Goal: Share content: Share content

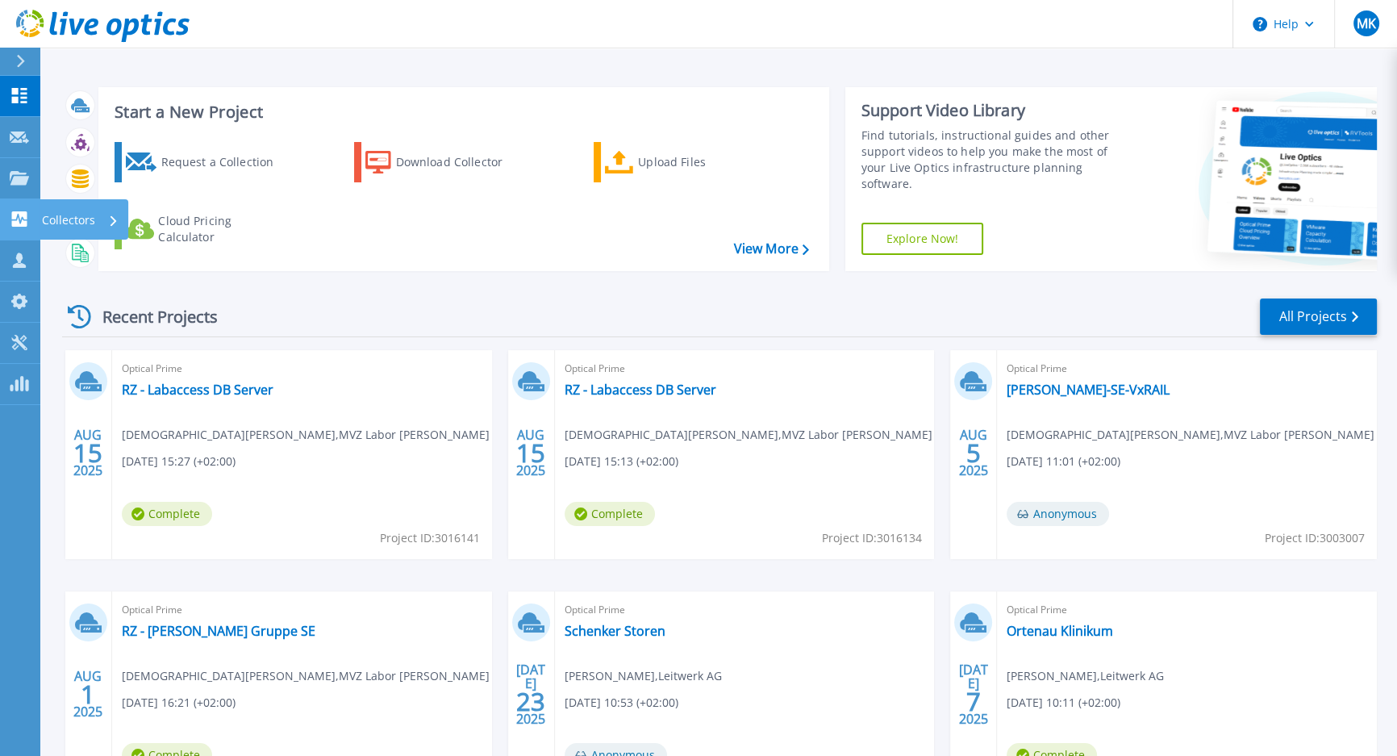
click at [32, 226] on link "Collectors Collectors" at bounding box center [20, 219] width 40 height 41
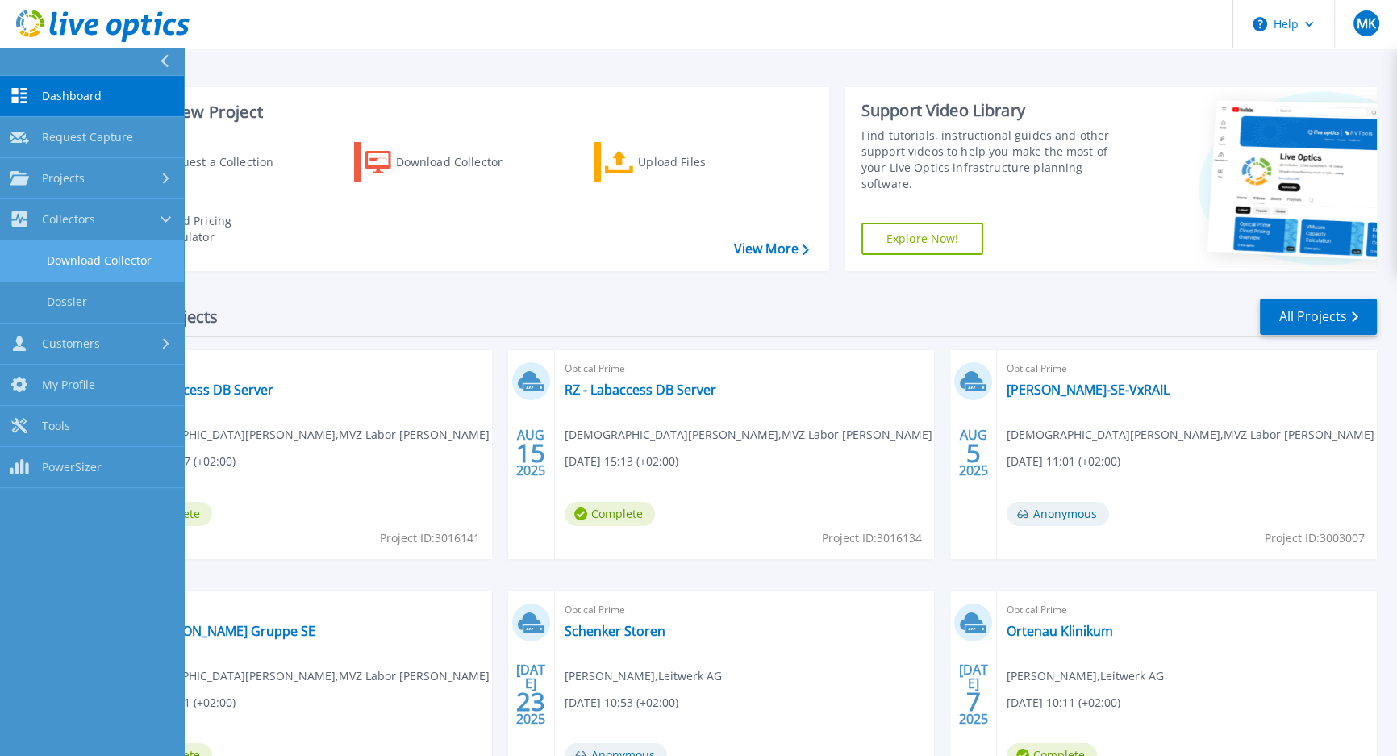
click at [84, 256] on link "Download Collector" at bounding box center [92, 260] width 184 height 41
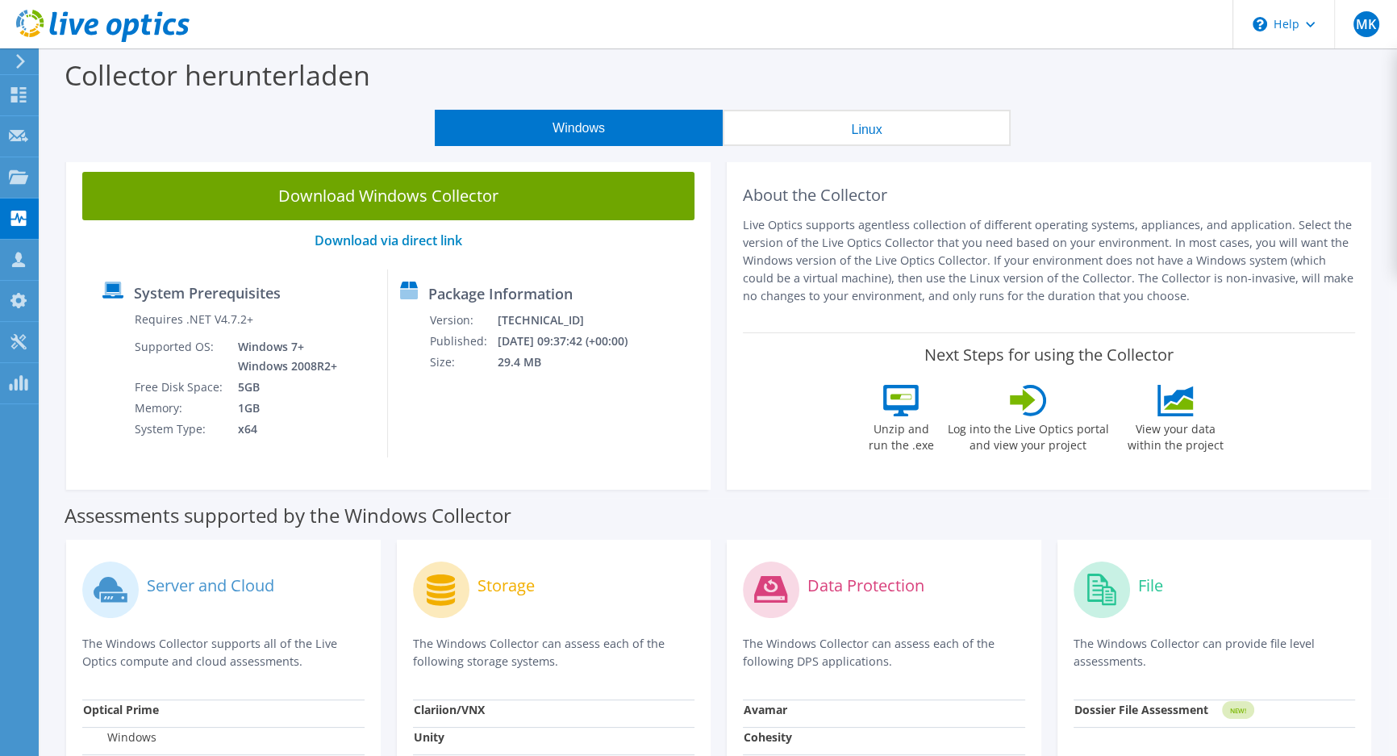
click at [634, 137] on button "Windows" at bounding box center [579, 128] width 288 height 36
click at [794, 127] on button "Linux" at bounding box center [866, 128] width 288 height 36
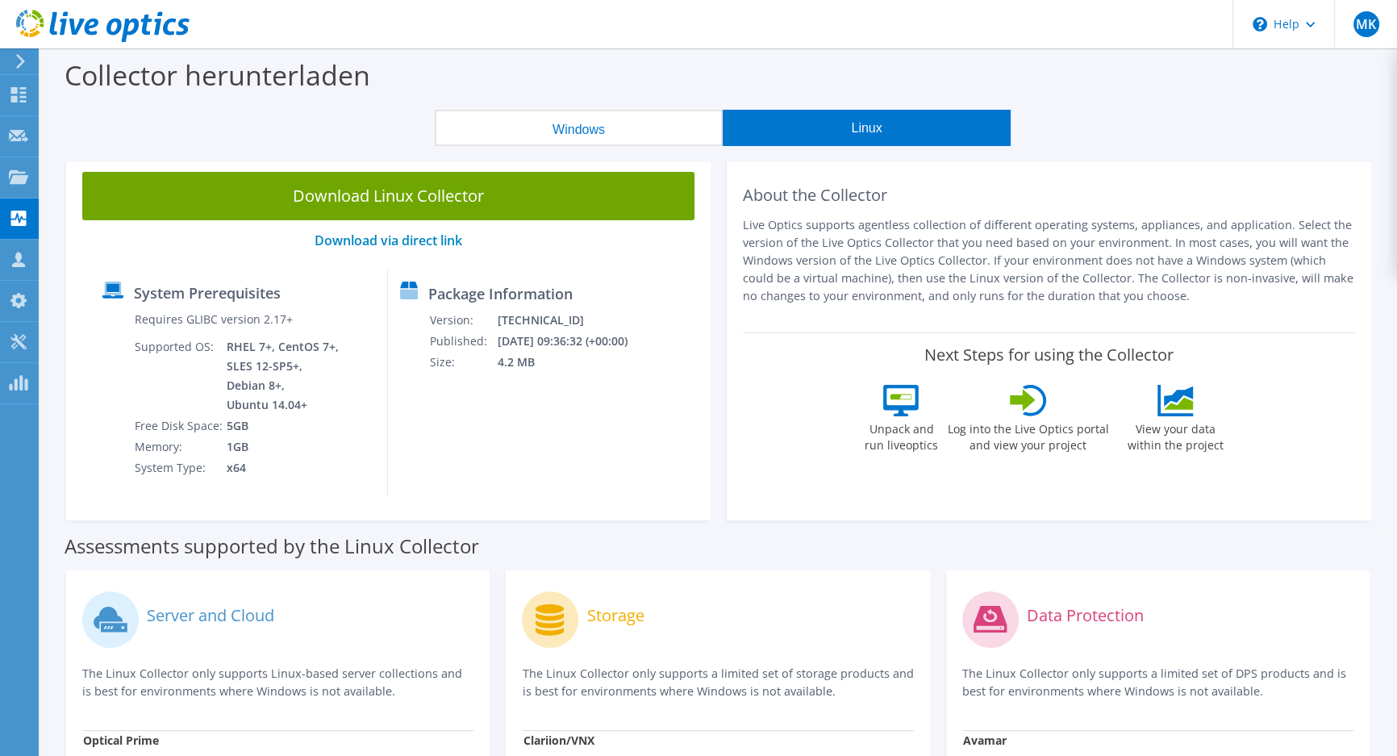
click at [641, 127] on button "Windows" at bounding box center [579, 128] width 288 height 36
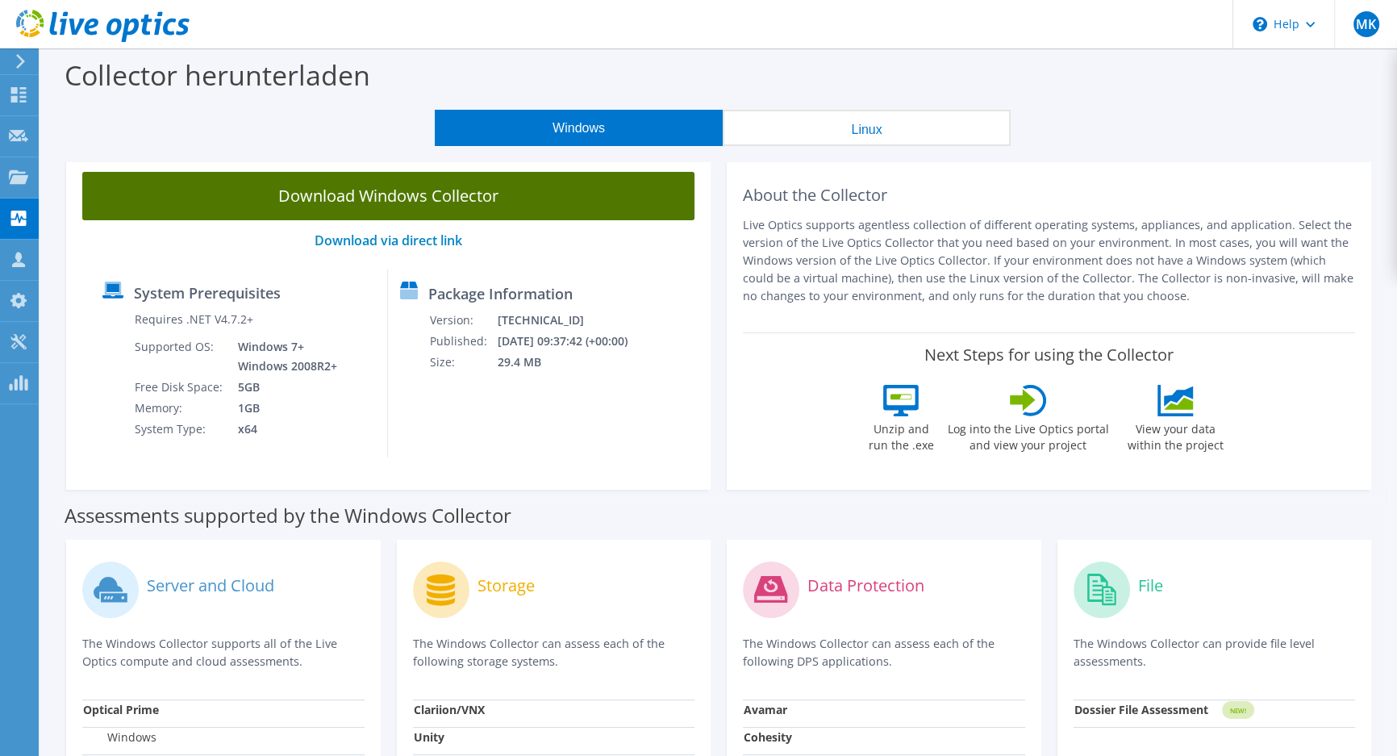
click at [472, 189] on link "Download Windows Collector" at bounding box center [388, 196] width 612 height 48
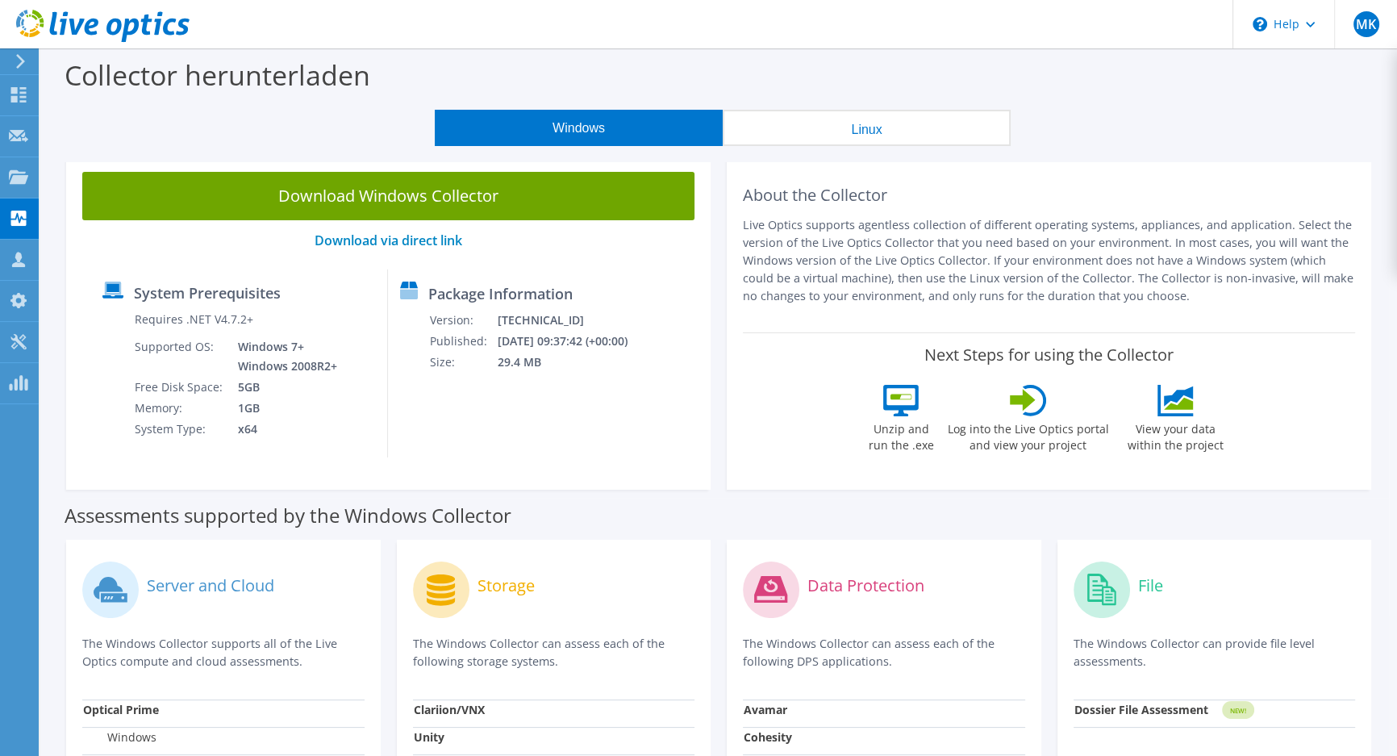
click at [200, 151] on section "Collector herunterladen Windows Linux Download Windows Collector Download via d…" at bounding box center [718, 651] width 1356 height 1206
click at [15, 177] on use at bounding box center [18, 176] width 19 height 14
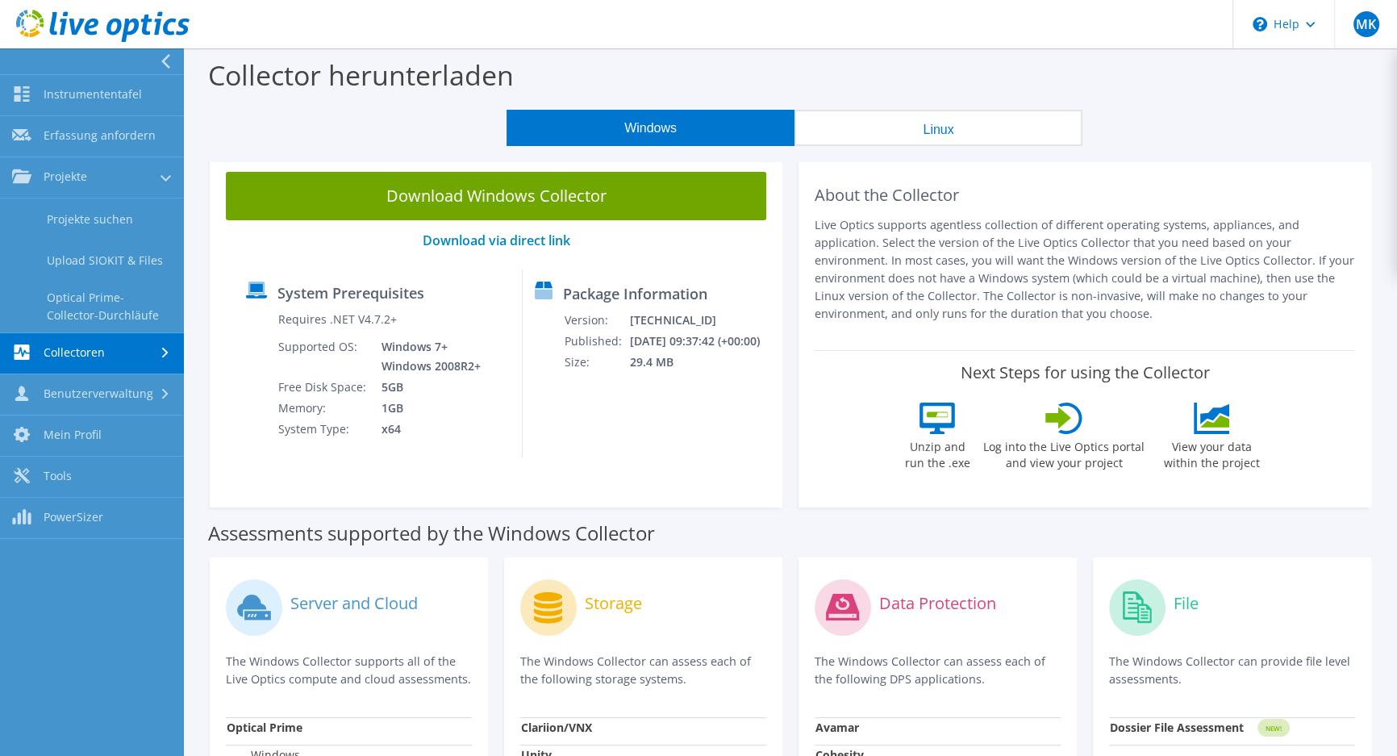
click at [789, 67] on div "Collector herunterladen" at bounding box center [790, 78] width 1197 height 61
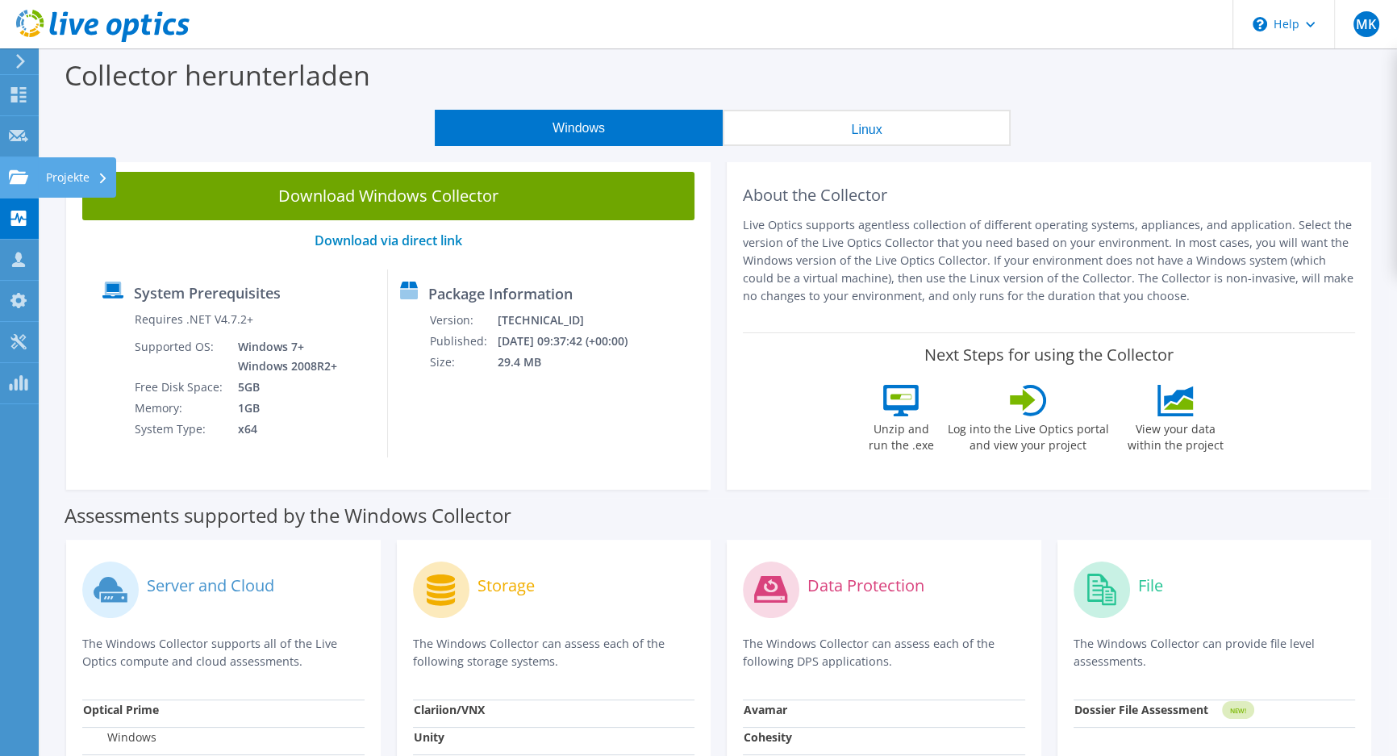
click at [25, 177] on use at bounding box center [18, 176] width 19 height 14
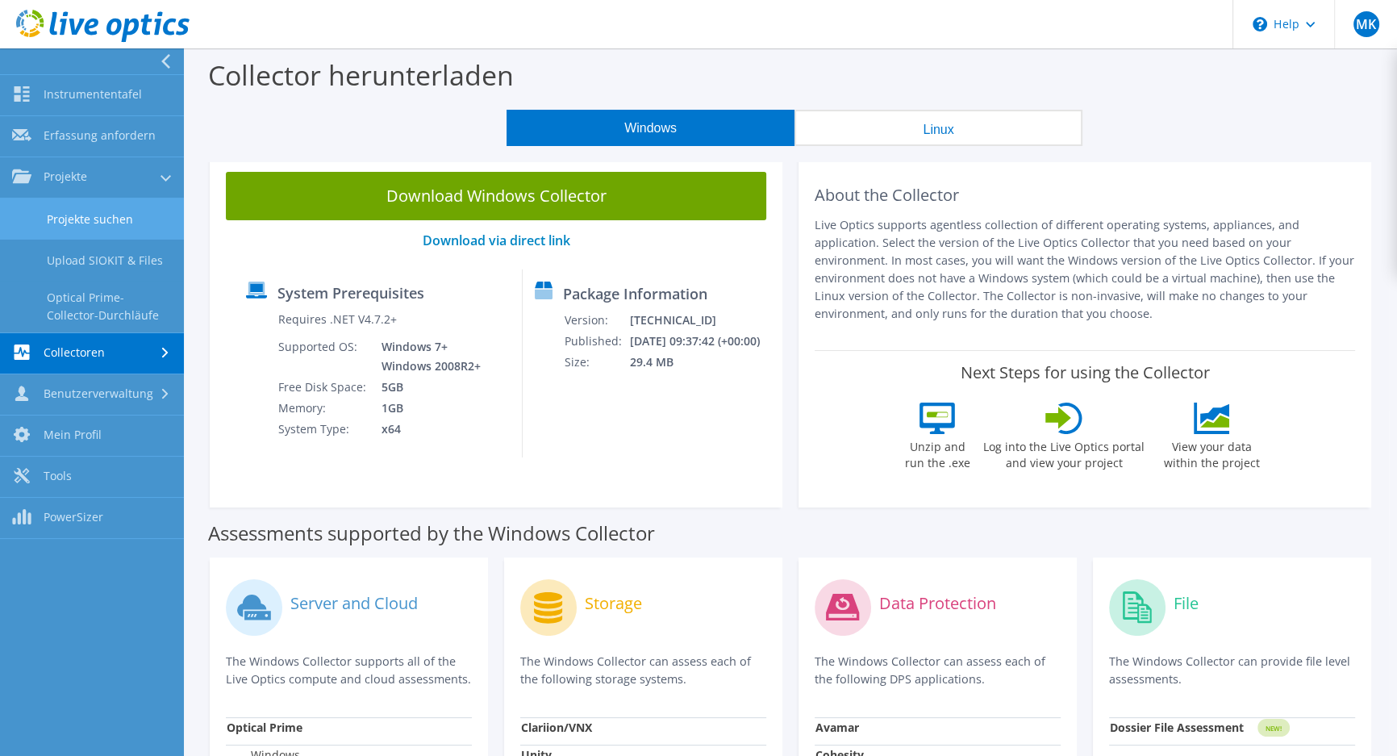
click at [114, 223] on link "Projekte suchen" at bounding box center [92, 218] width 184 height 41
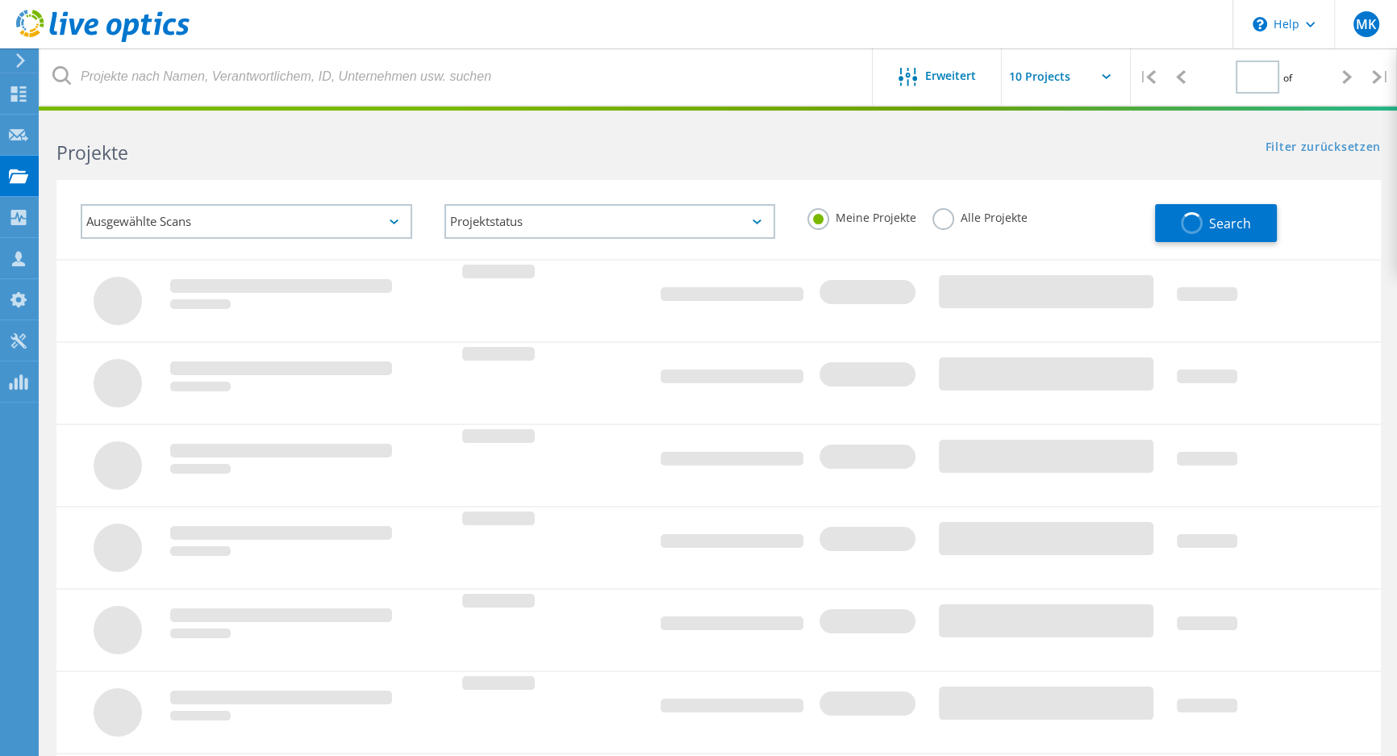
type input "1"
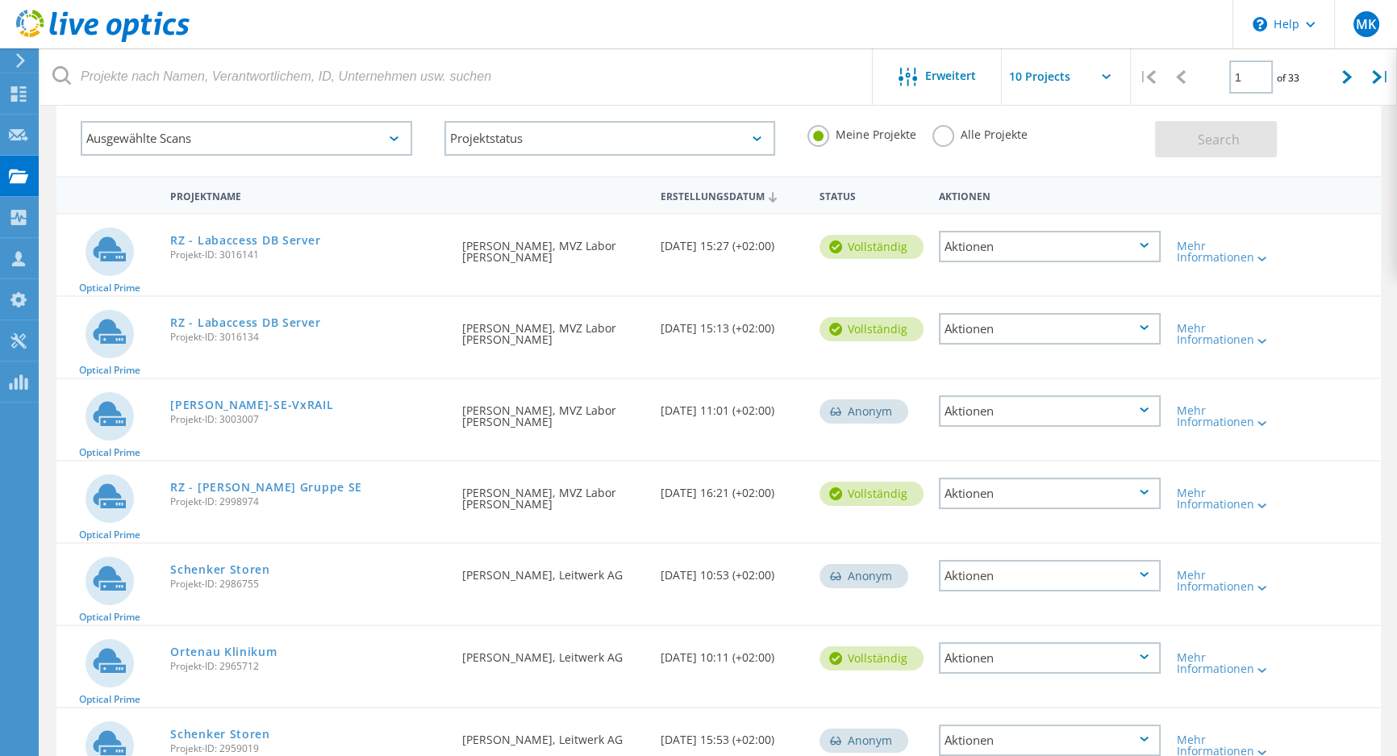
scroll to position [219, 0]
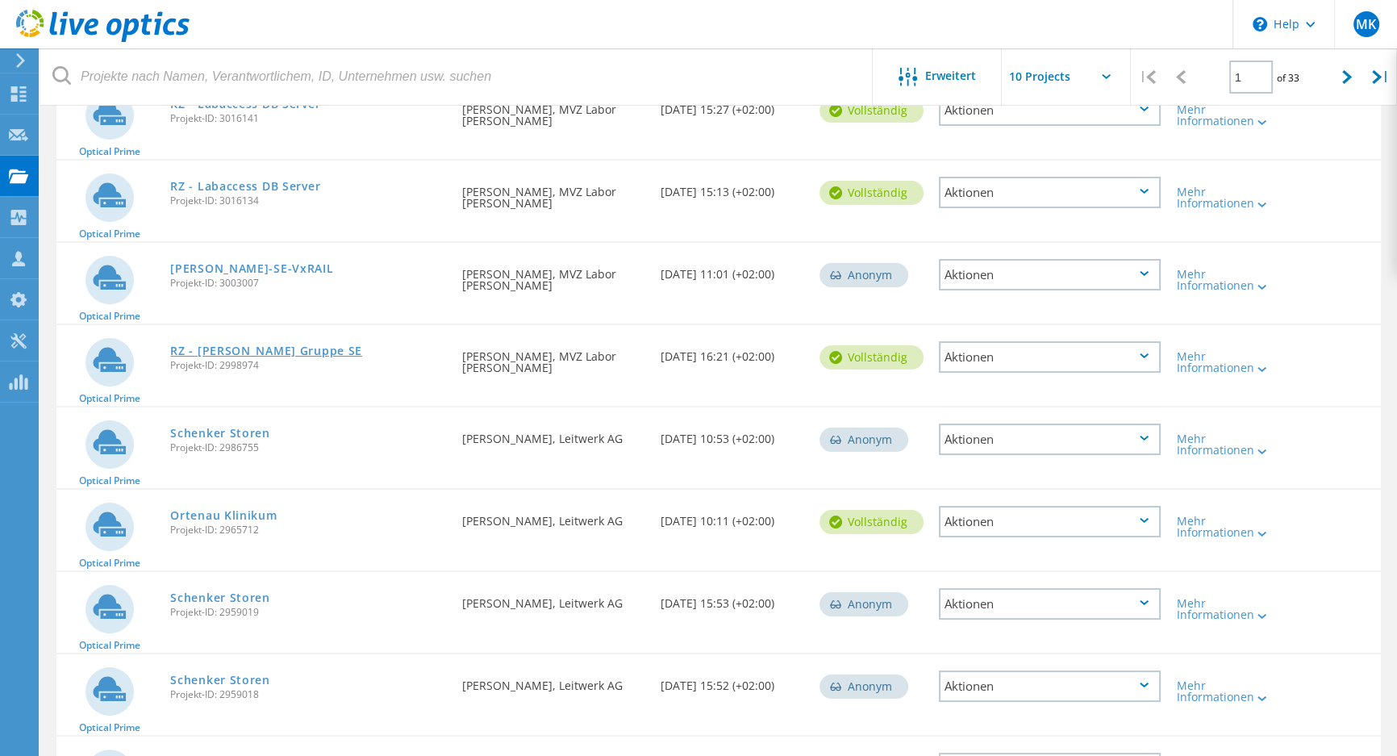
click at [296, 353] on link "RZ - [PERSON_NAME] Gruppe SE" at bounding box center [266, 350] width 192 height 11
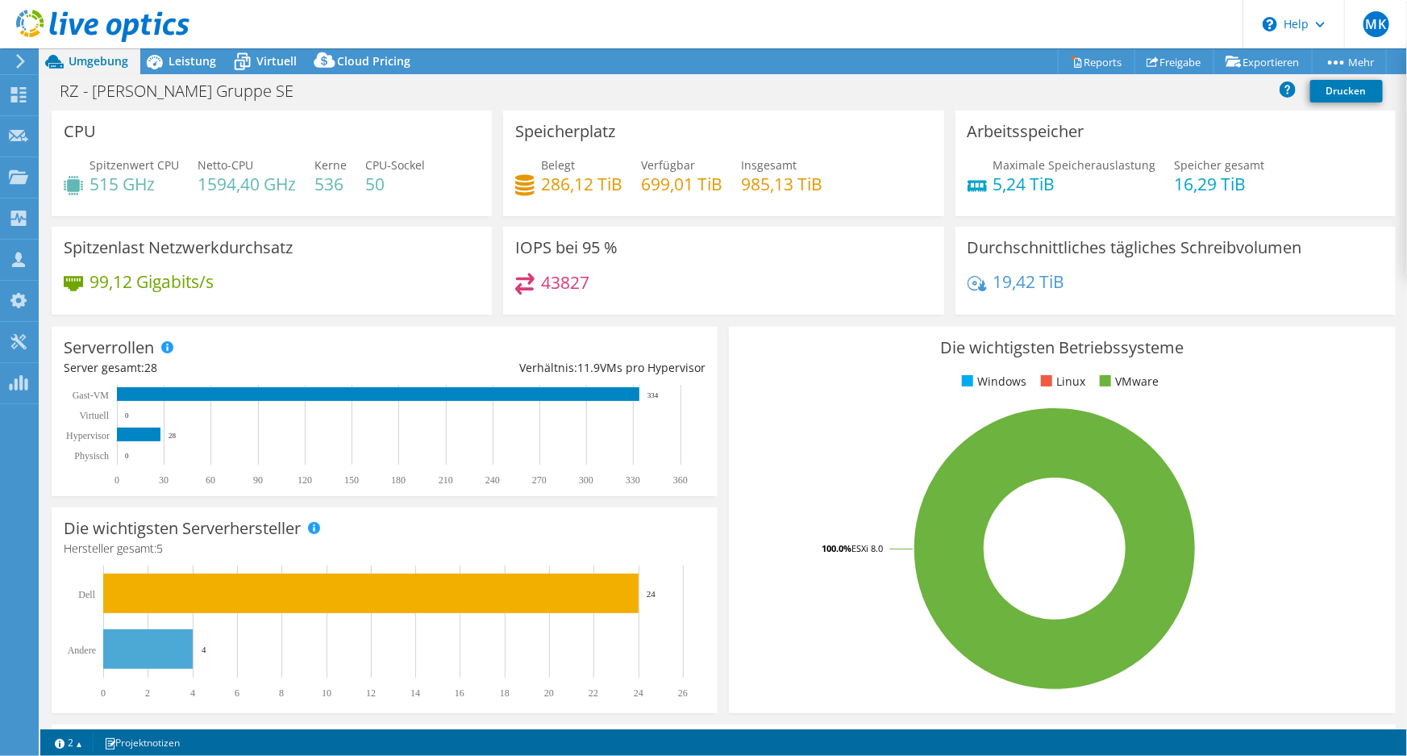
select select "USD"
click at [194, 64] on span "Leistung" at bounding box center [193, 60] width 48 height 15
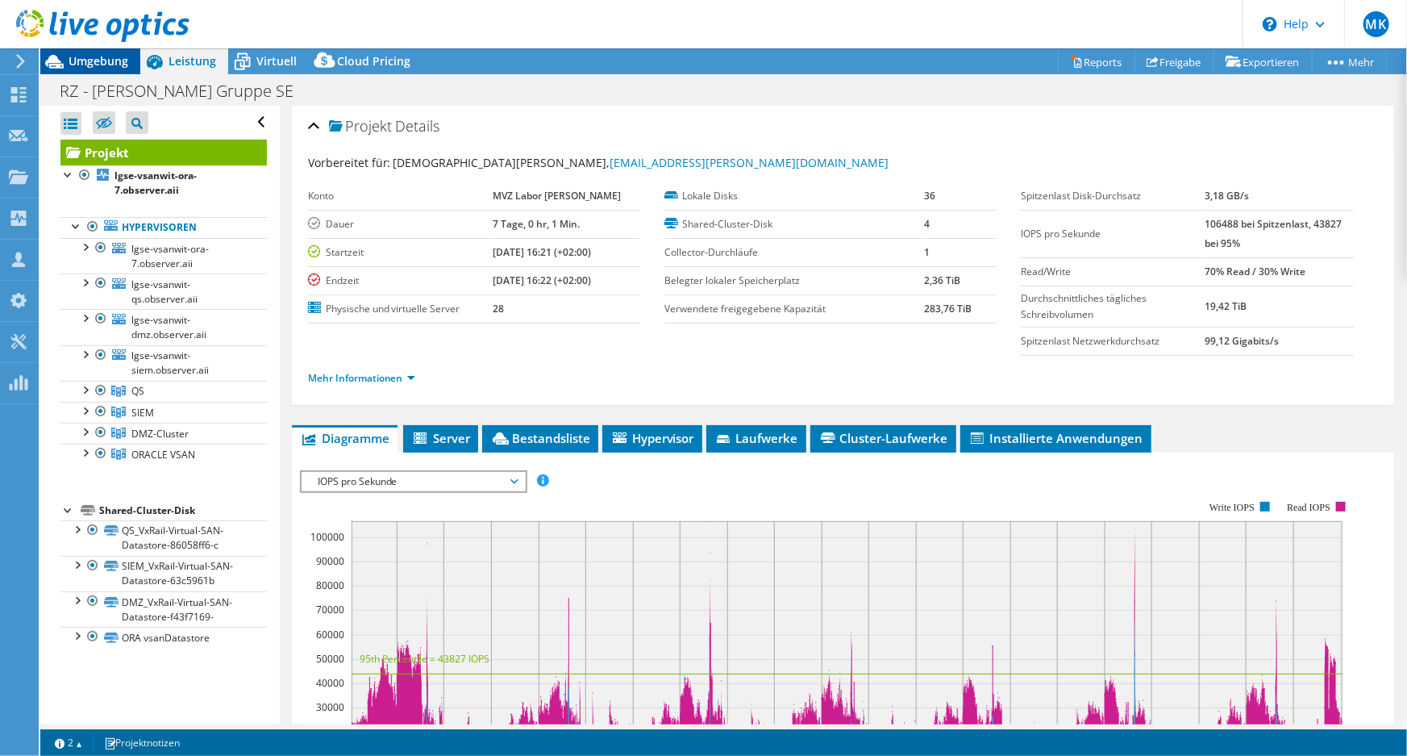
click at [92, 63] on span "Umgebung" at bounding box center [99, 60] width 60 height 15
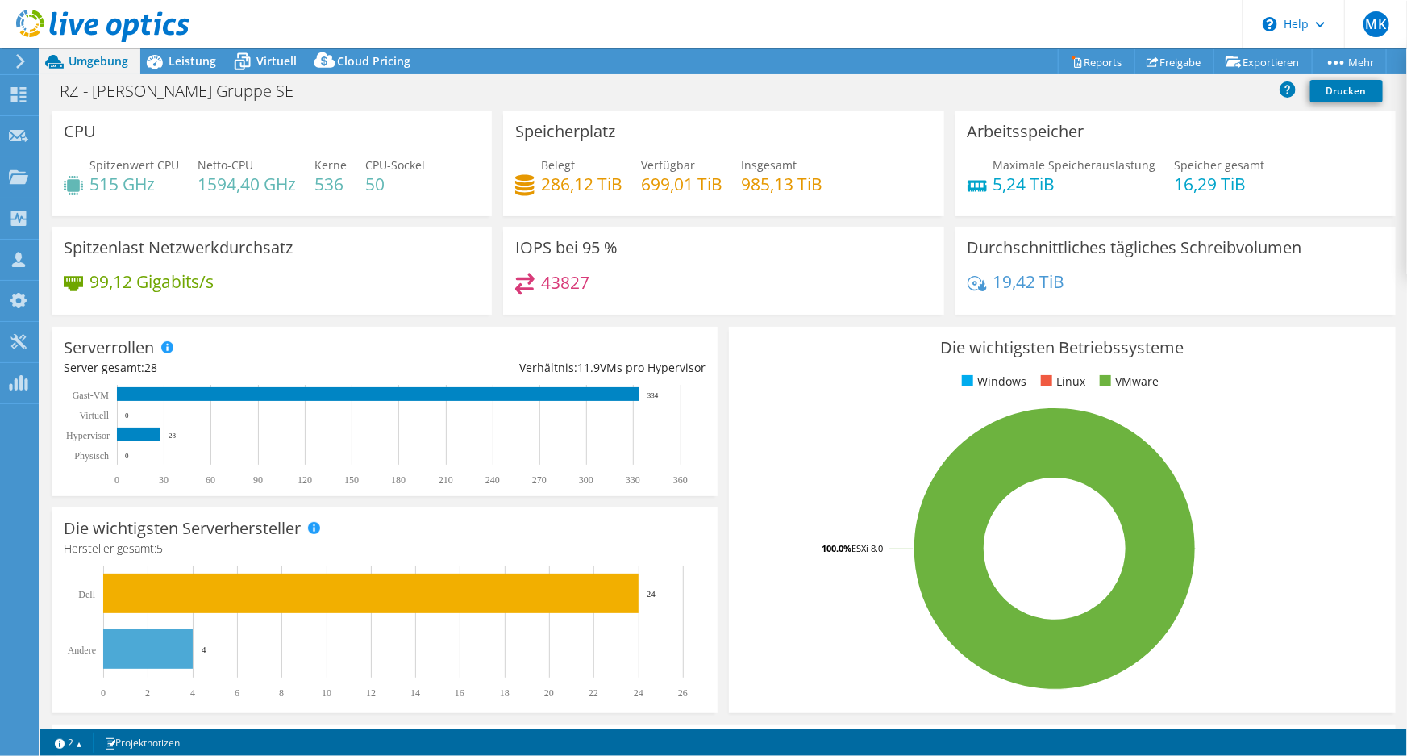
drag, startPoint x: 189, startPoint y: 437, endPoint x: 108, endPoint y: 441, distance: 81.5
click at [108, 441] on rect at bounding box center [378, 435] width 628 height 101
click at [201, 69] on div "Leistung" at bounding box center [184, 61] width 88 height 26
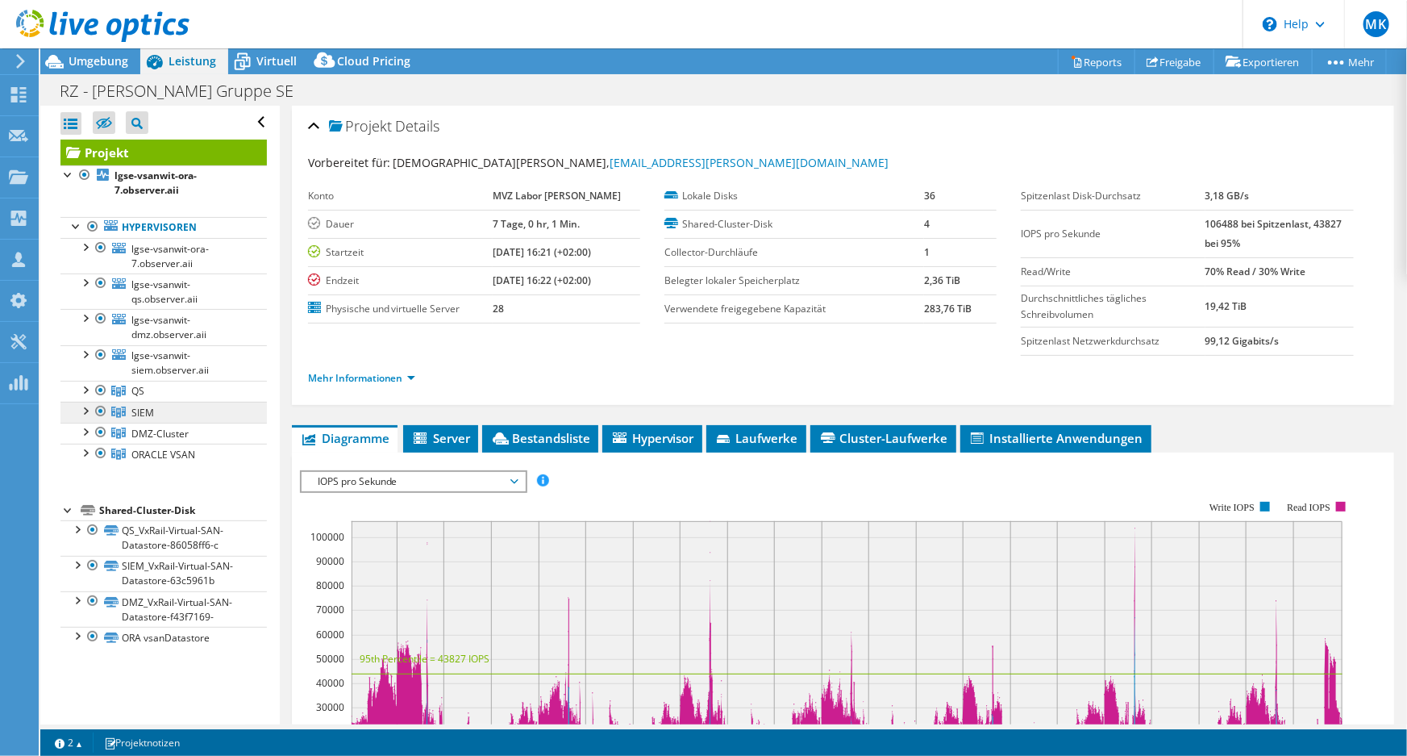
click at [150, 410] on span "SIEM" at bounding box center [142, 413] width 23 height 14
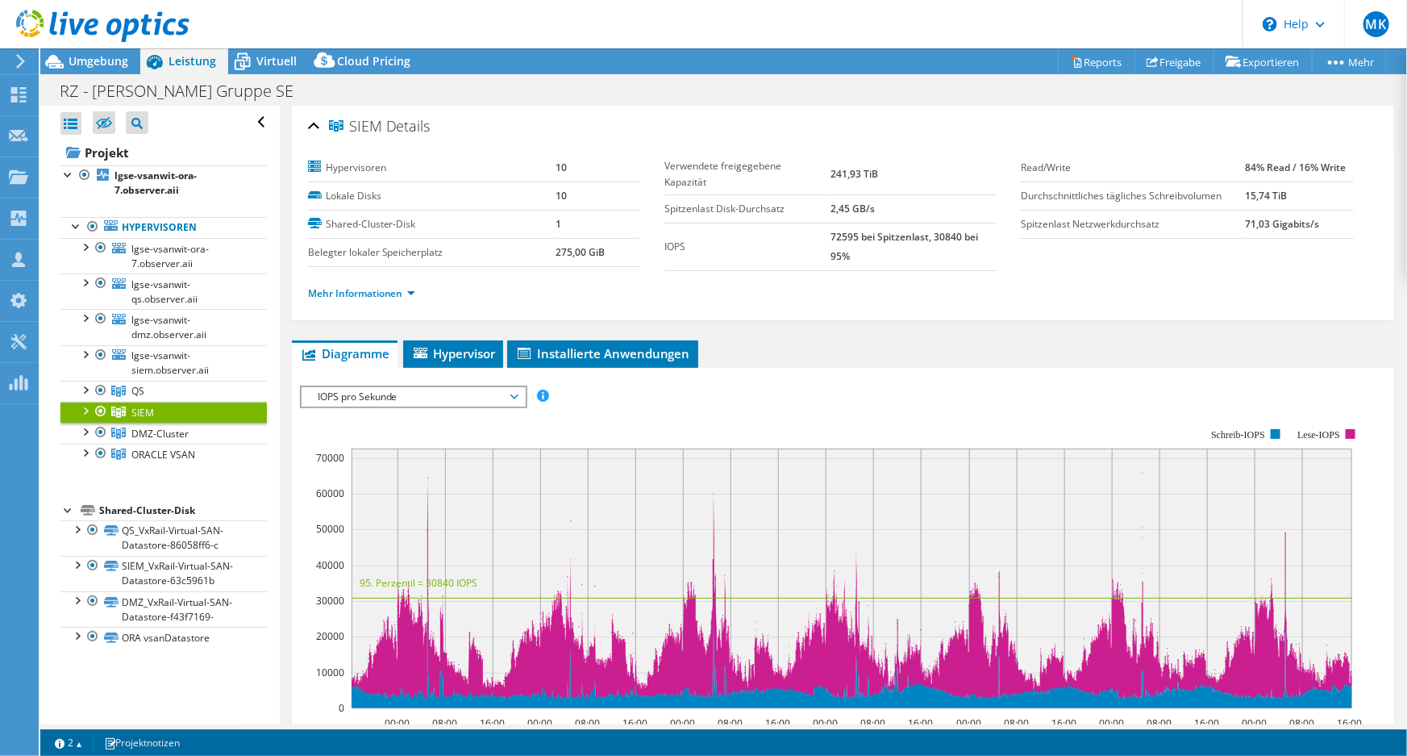
scroll to position [146, 0]
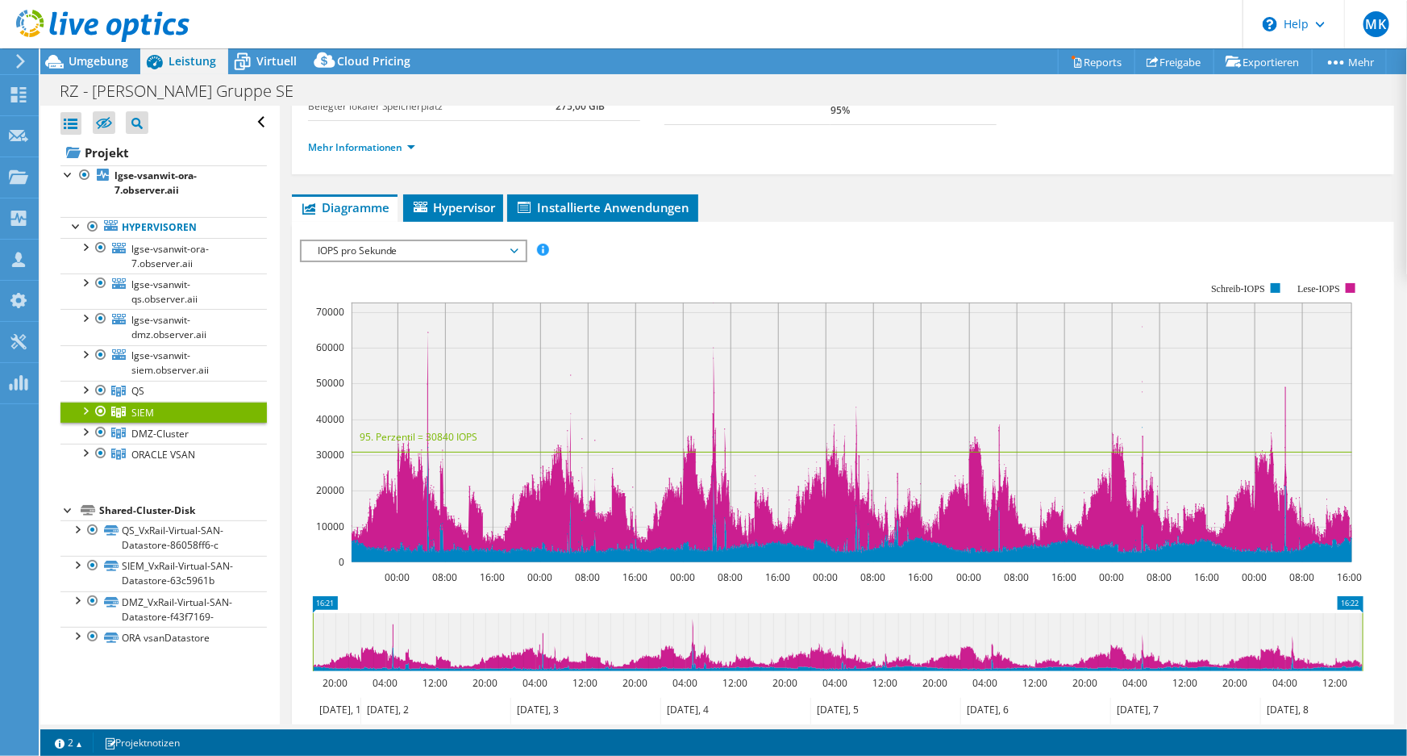
click at [477, 245] on span "IOPS pro Sekunde" at bounding box center [413, 250] width 207 height 19
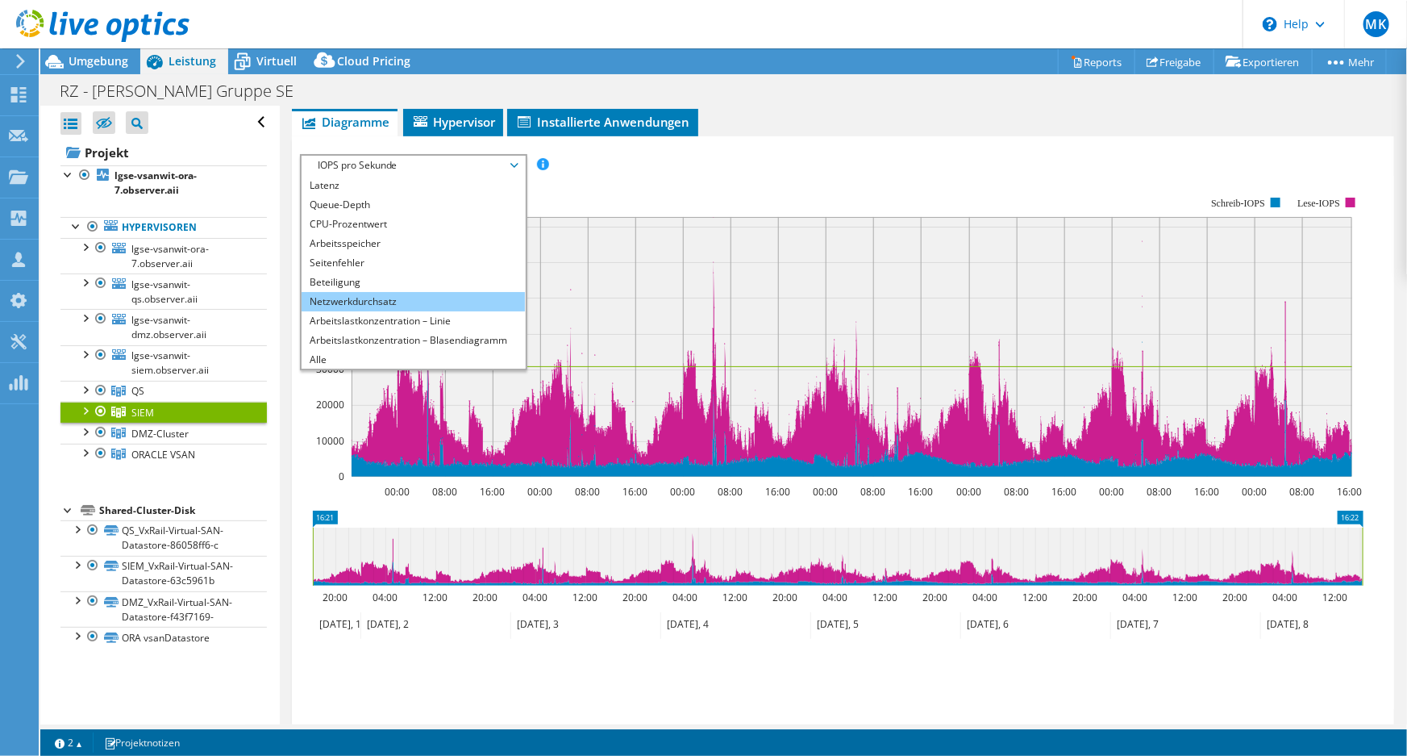
scroll to position [293, 0]
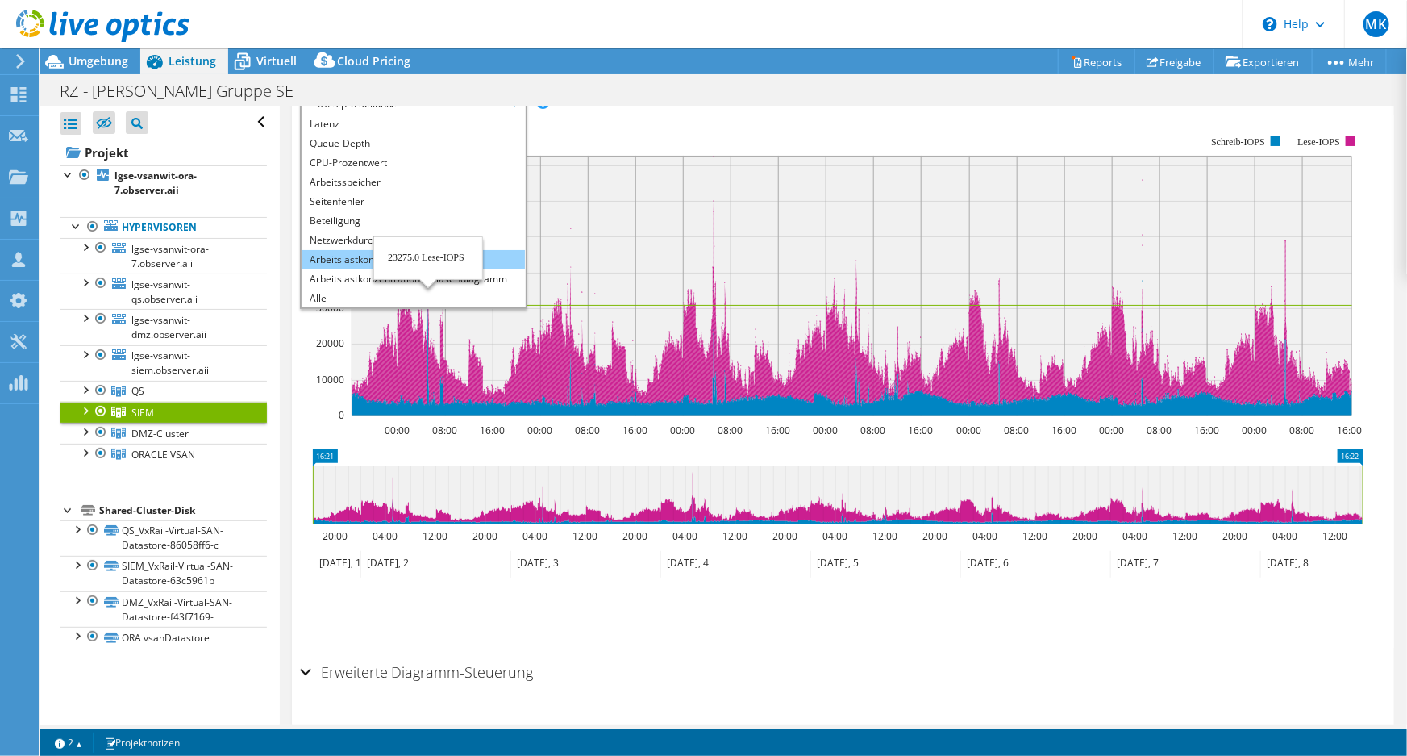
click at [356, 256] on li "Arbeitslastkonzentration – Linie" at bounding box center [413, 259] width 223 height 19
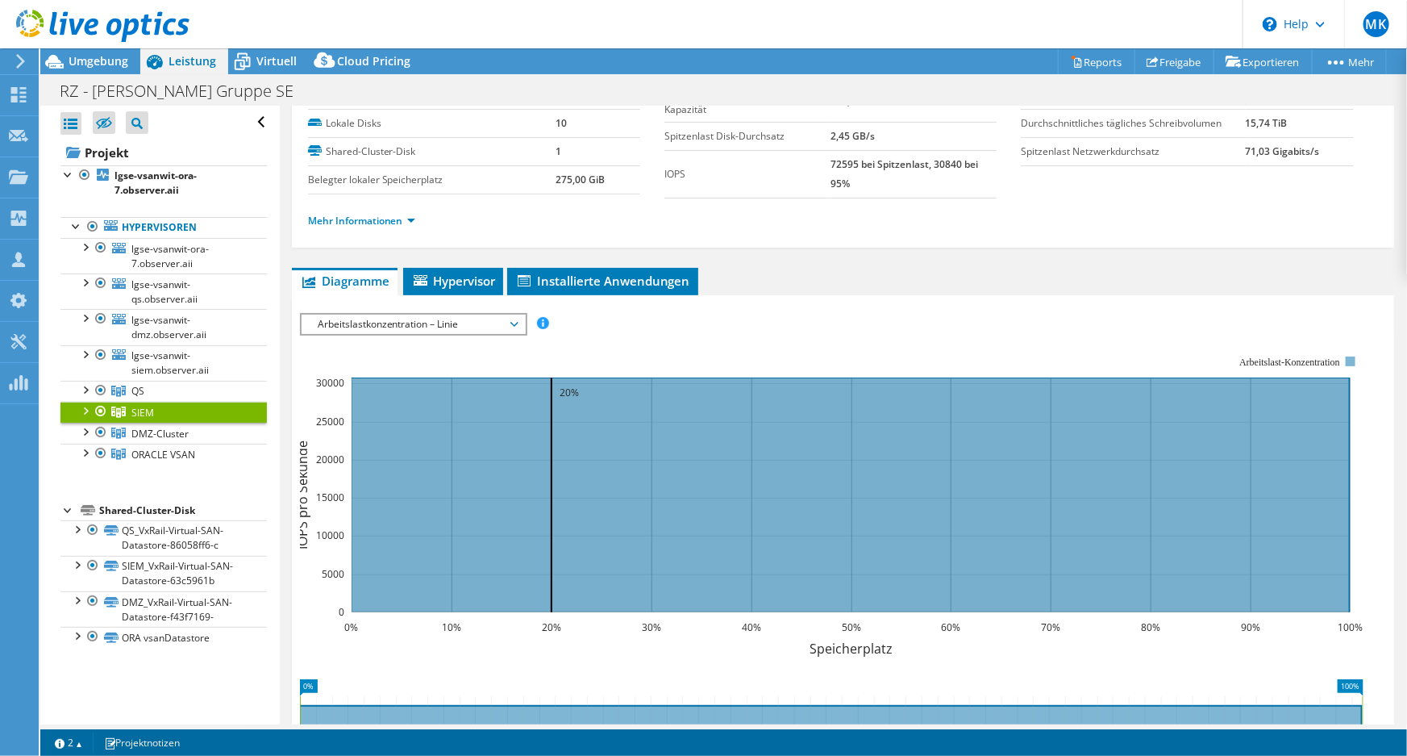
scroll to position [0, 0]
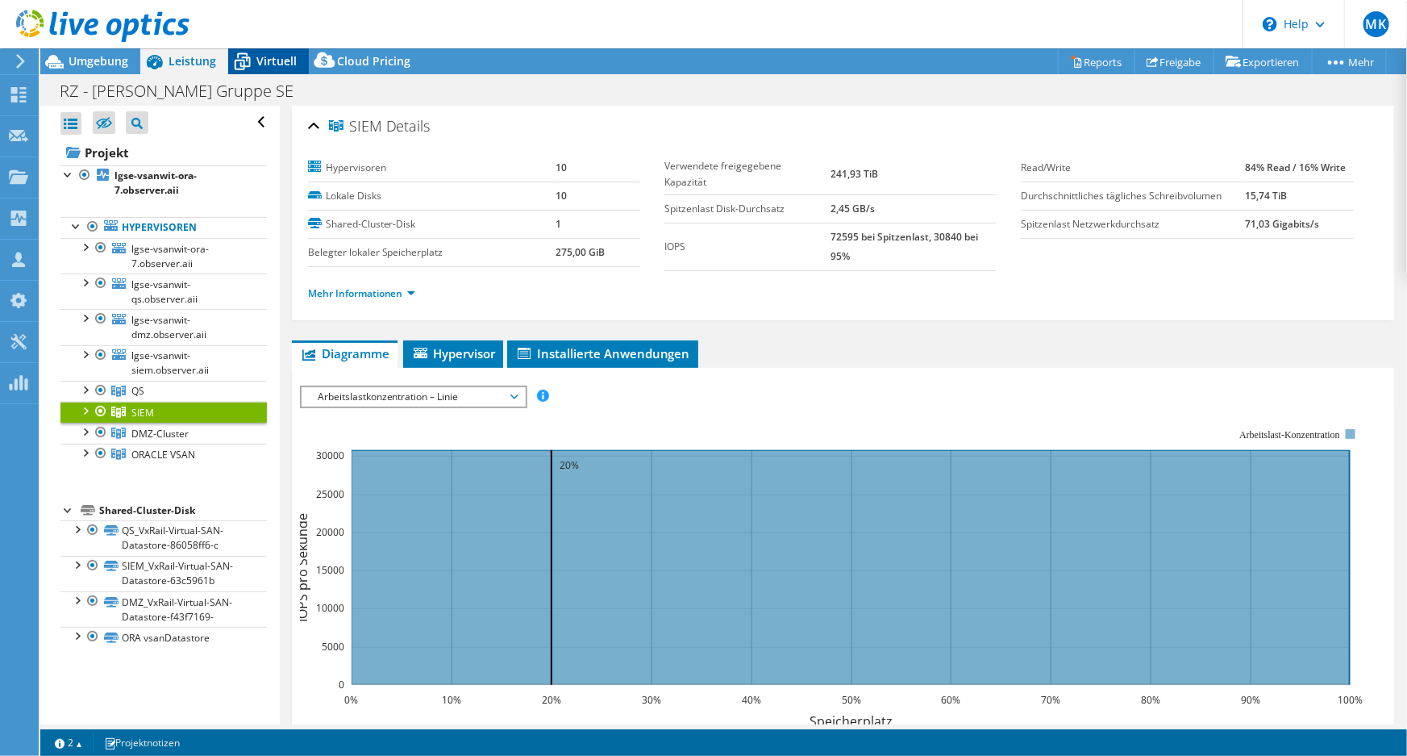
click at [258, 54] on span "Virtuell" at bounding box center [276, 60] width 40 height 15
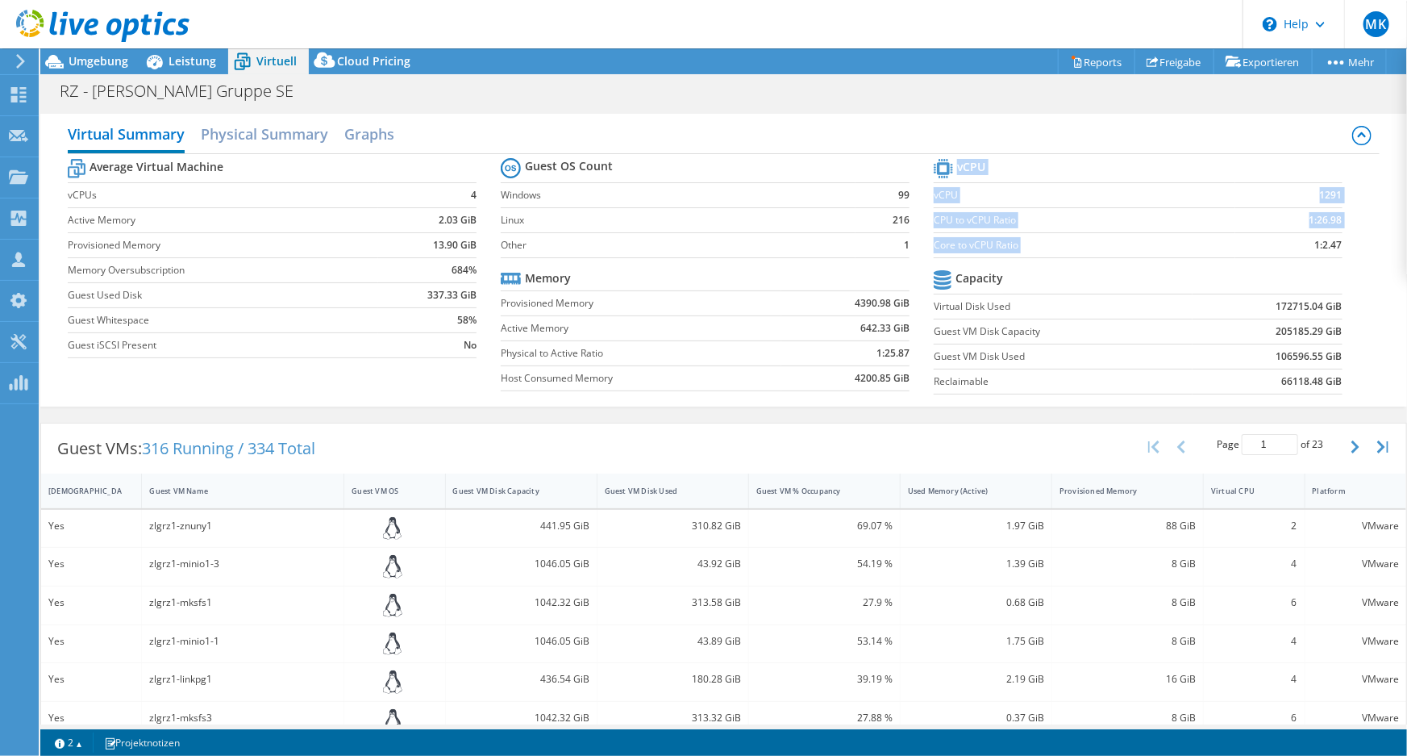
drag, startPoint x: 1297, startPoint y: 246, endPoint x: 1336, endPoint y: 244, distance: 38.7
click at [1336, 244] on section "vCPU vCPU 1291 CPU to vCPU Ratio 1:26.98 Core to vCPU Ratio 1:2.47 Capacity Vir…" at bounding box center [1150, 279] width 433 height 248
drag, startPoint x: 1268, startPoint y: 306, endPoint x: 1307, endPoint y: 307, distance: 39.5
click at [1307, 307] on b "172715.04 GiB" at bounding box center [1309, 306] width 66 height 16
drag, startPoint x: 1261, startPoint y: 332, endPoint x: 1288, endPoint y: 332, distance: 27.4
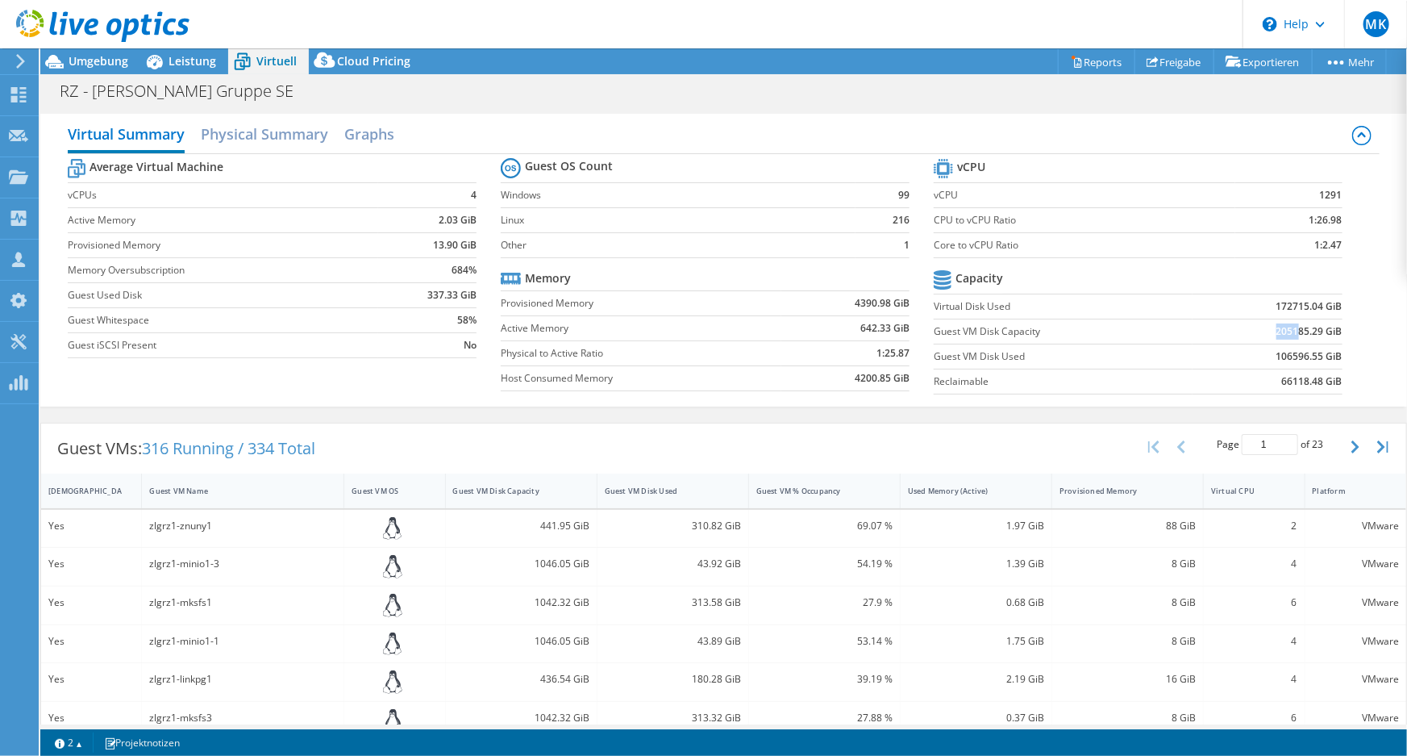
click at [1288, 332] on td "205185.29 GiB" at bounding box center [1268, 330] width 150 height 25
click at [114, 65] on span "Umgebung" at bounding box center [99, 60] width 60 height 15
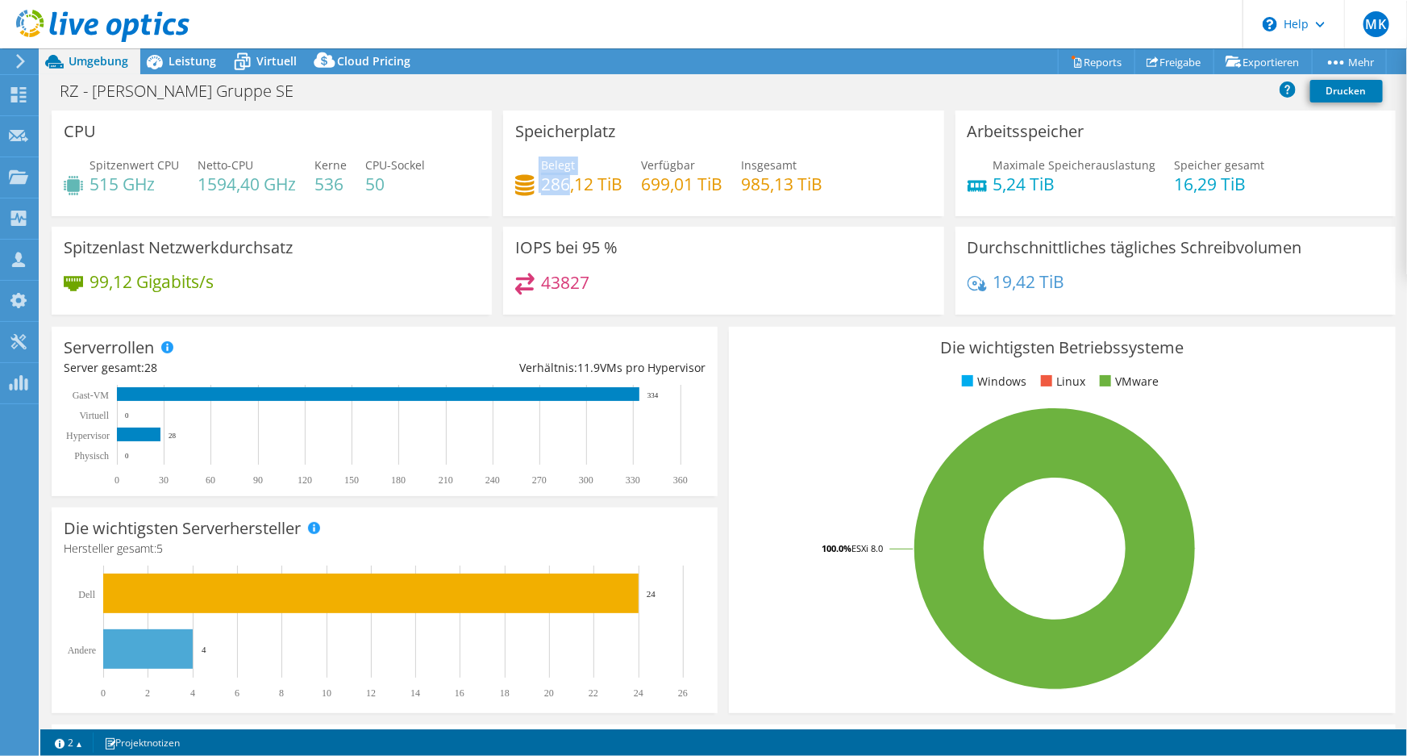
drag, startPoint x: 535, startPoint y: 189, endPoint x: 566, endPoint y: 188, distance: 30.7
click at [566, 188] on div "Belegt 286,12 TiB" at bounding box center [568, 174] width 107 height 36
click at [202, 69] on div "Leistung" at bounding box center [184, 61] width 88 height 26
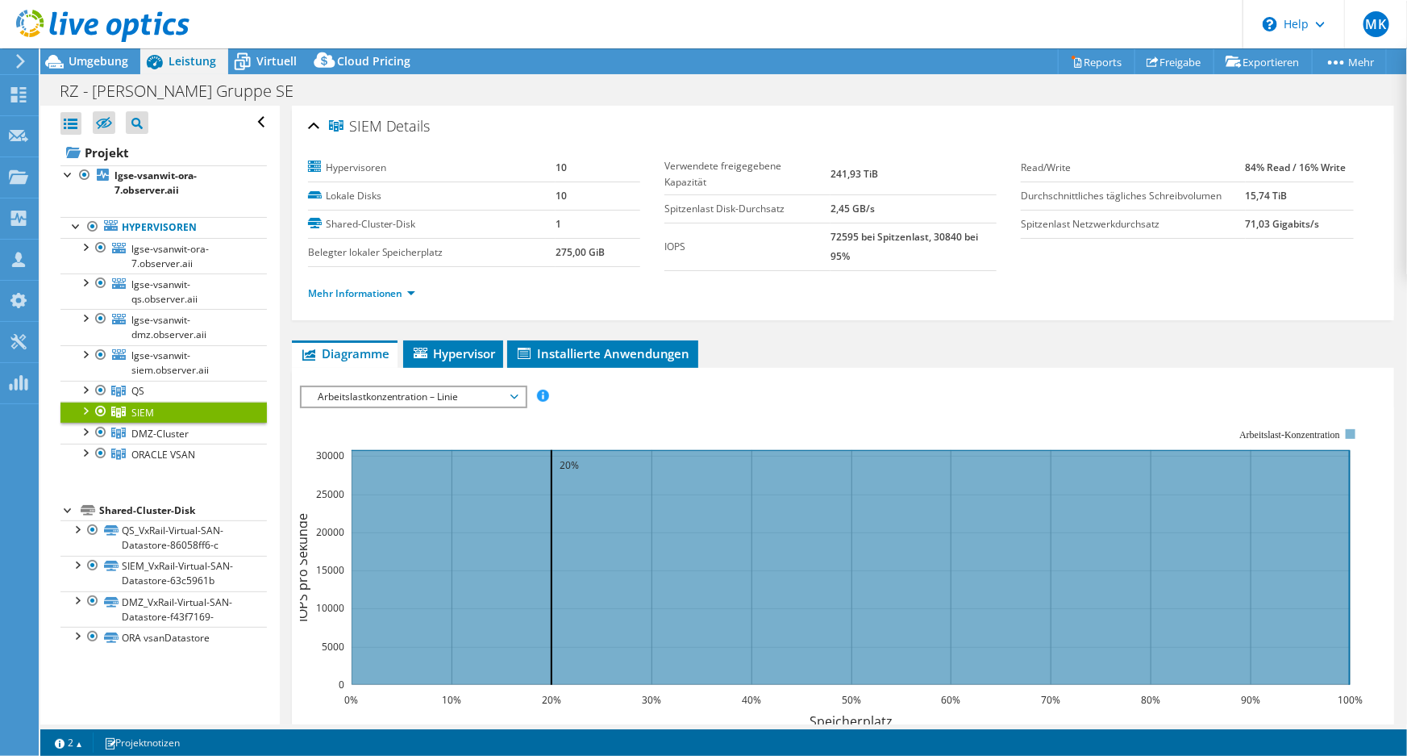
click at [432, 397] on span "Arbeitslastkonzentration – Linie" at bounding box center [413, 396] width 207 height 19
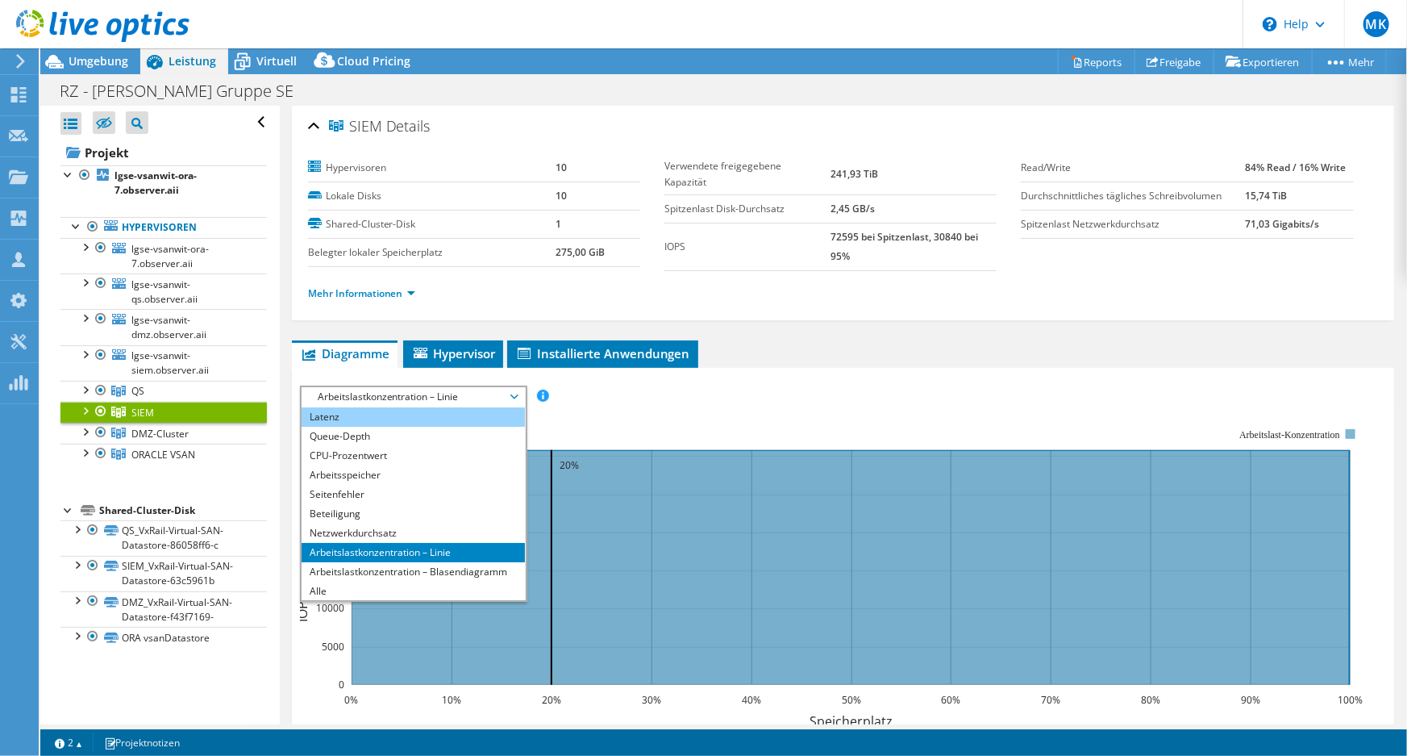
click at [410, 419] on li "Latenz" at bounding box center [413, 416] width 223 height 19
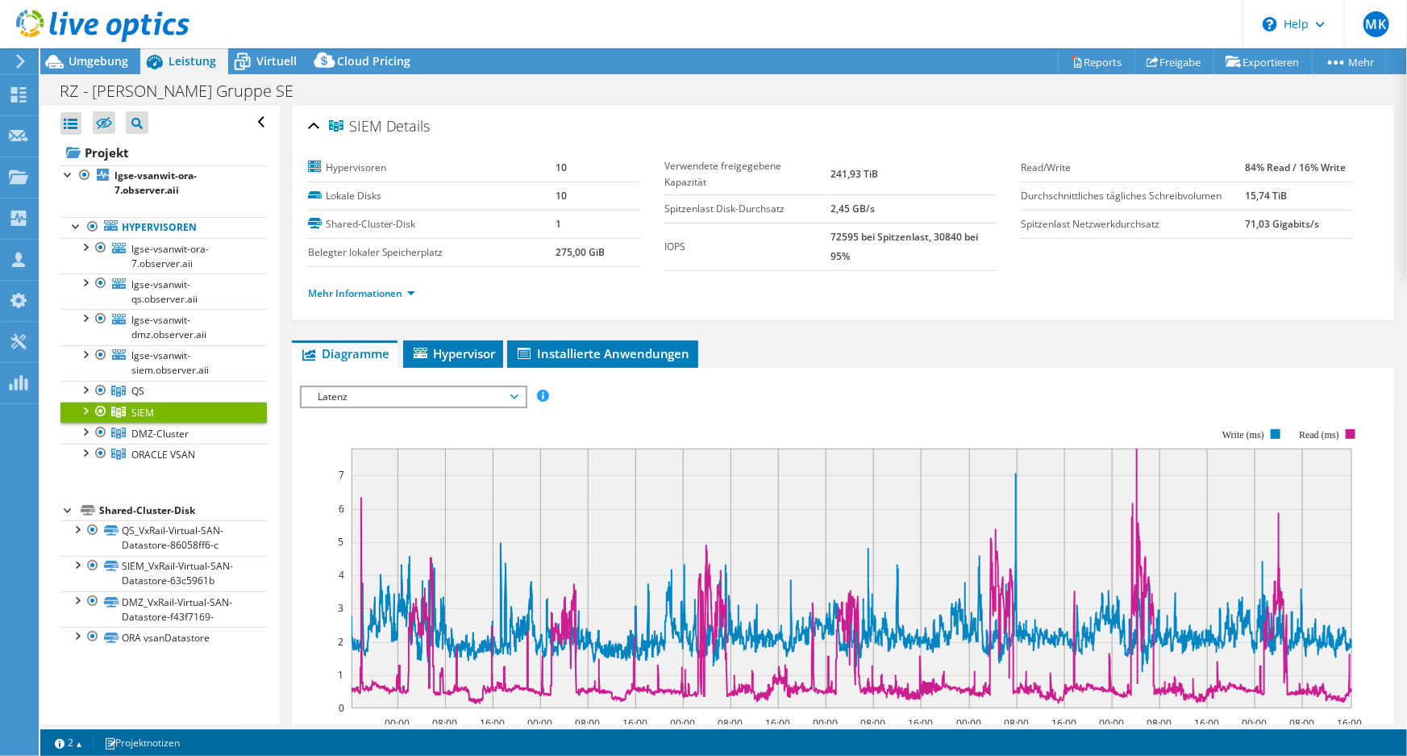
click at [457, 387] on span "Latenz" at bounding box center [413, 396] width 207 height 19
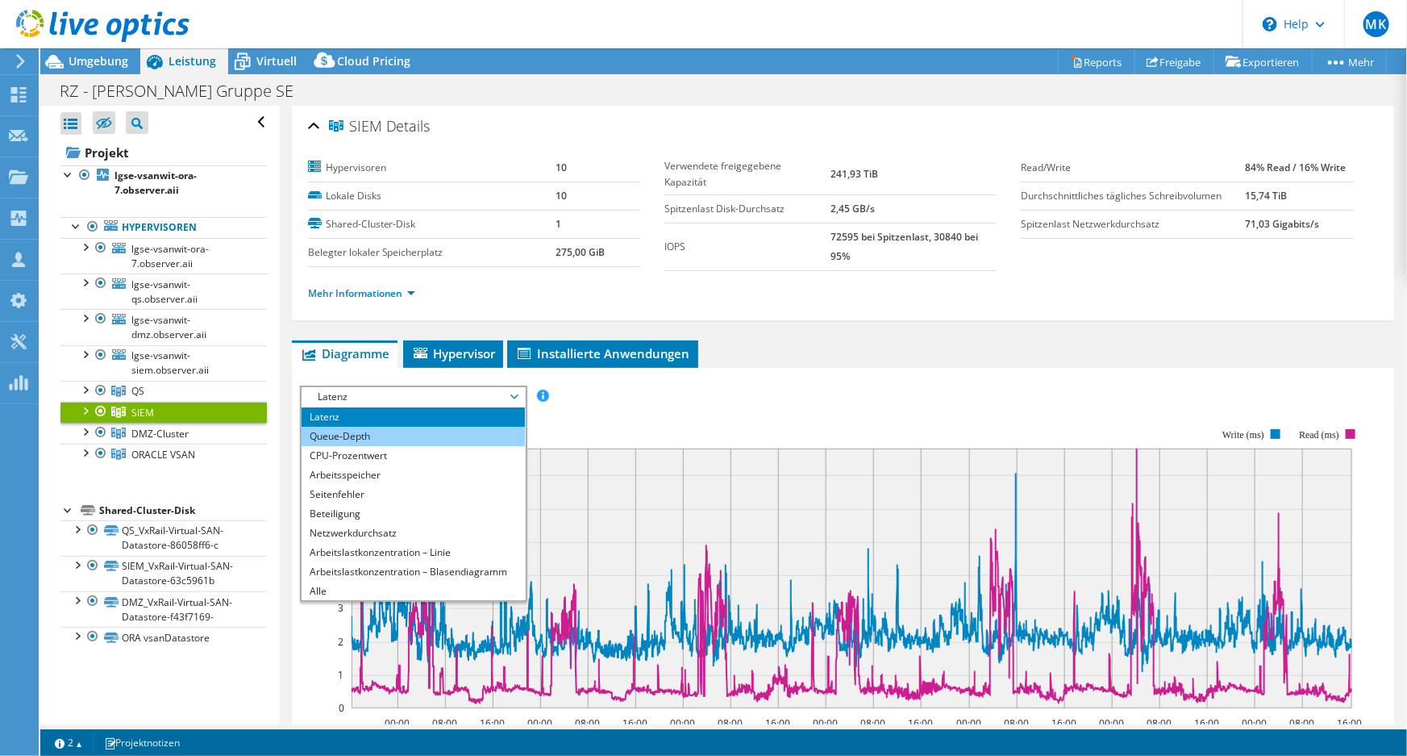
click at [435, 434] on li "Queue-Depth" at bounding box center [413, 436] width 223 height 19
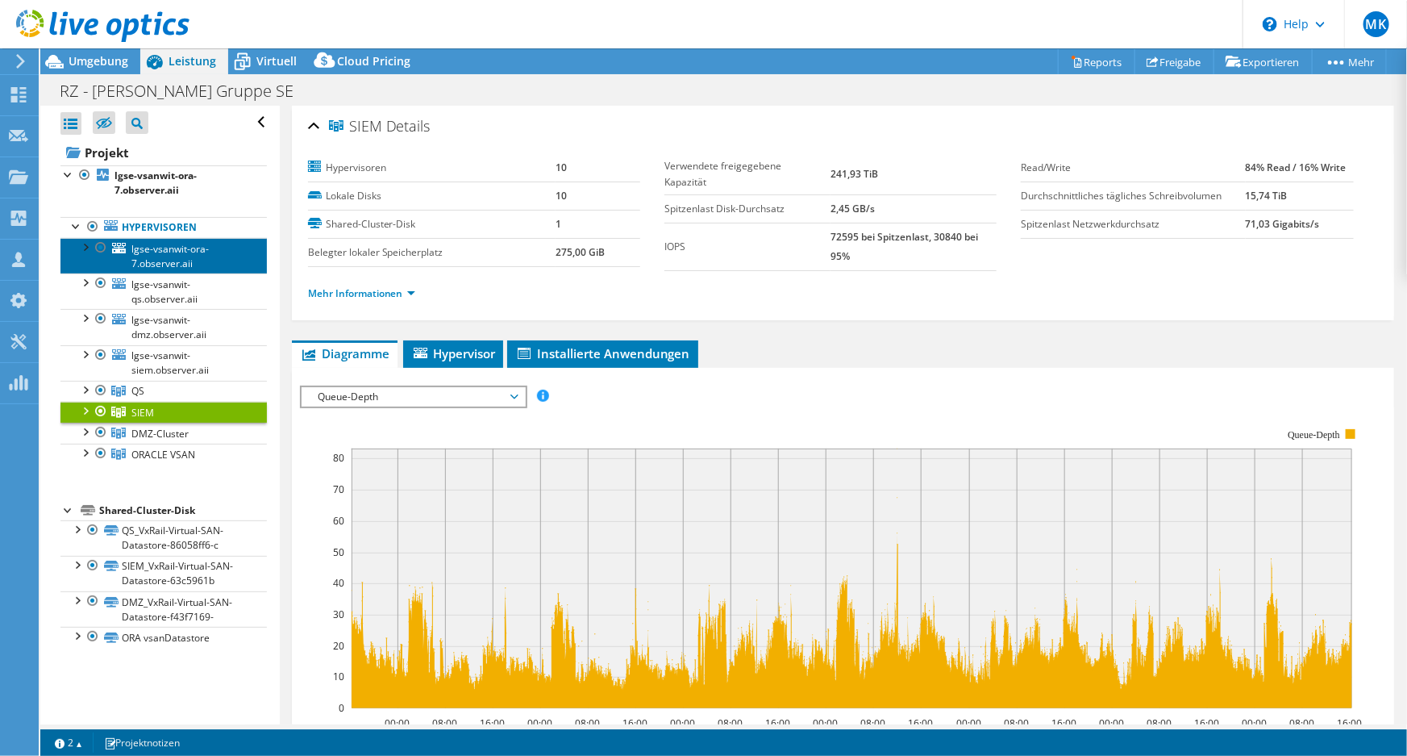
click at [137, 248] on span "lgse-vsanwit-ora-7.observer.aii" at bounding box center [169, 256] width 77 height 28
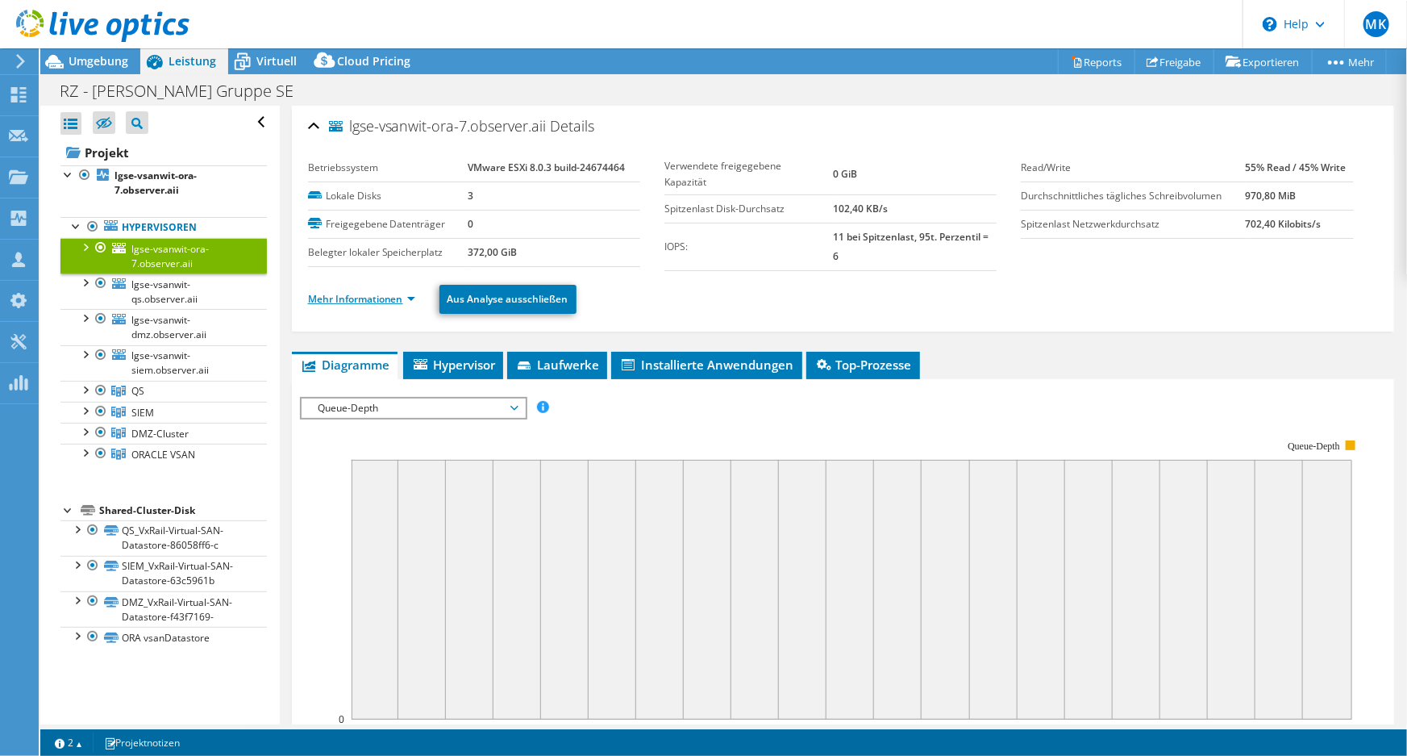
click at [362, 300] on link "Mehr Informationen" at bounding box center [361, 299] width 107 height 14
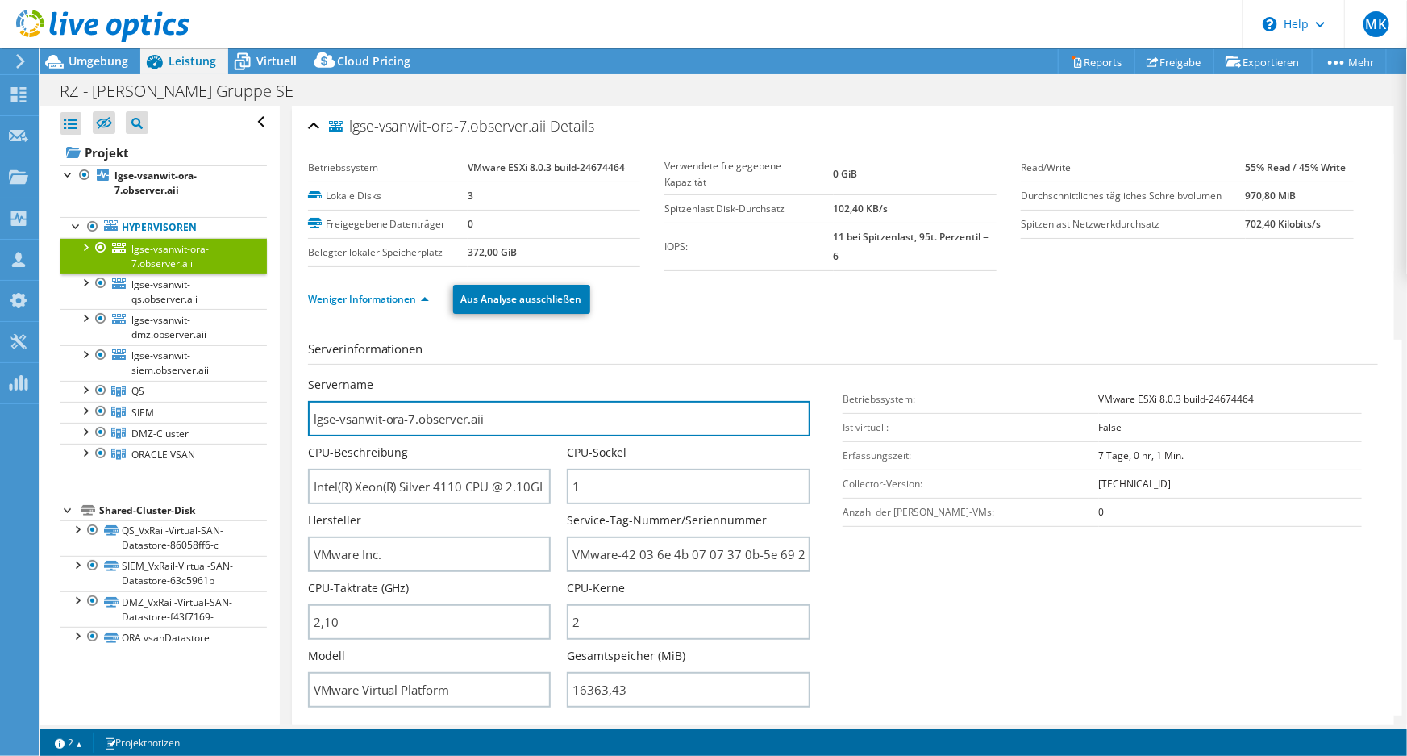
drag, startPoint x: 489, startPoint y: 418, endPoint x: 281, endPoint y: 427, distance: 209.1
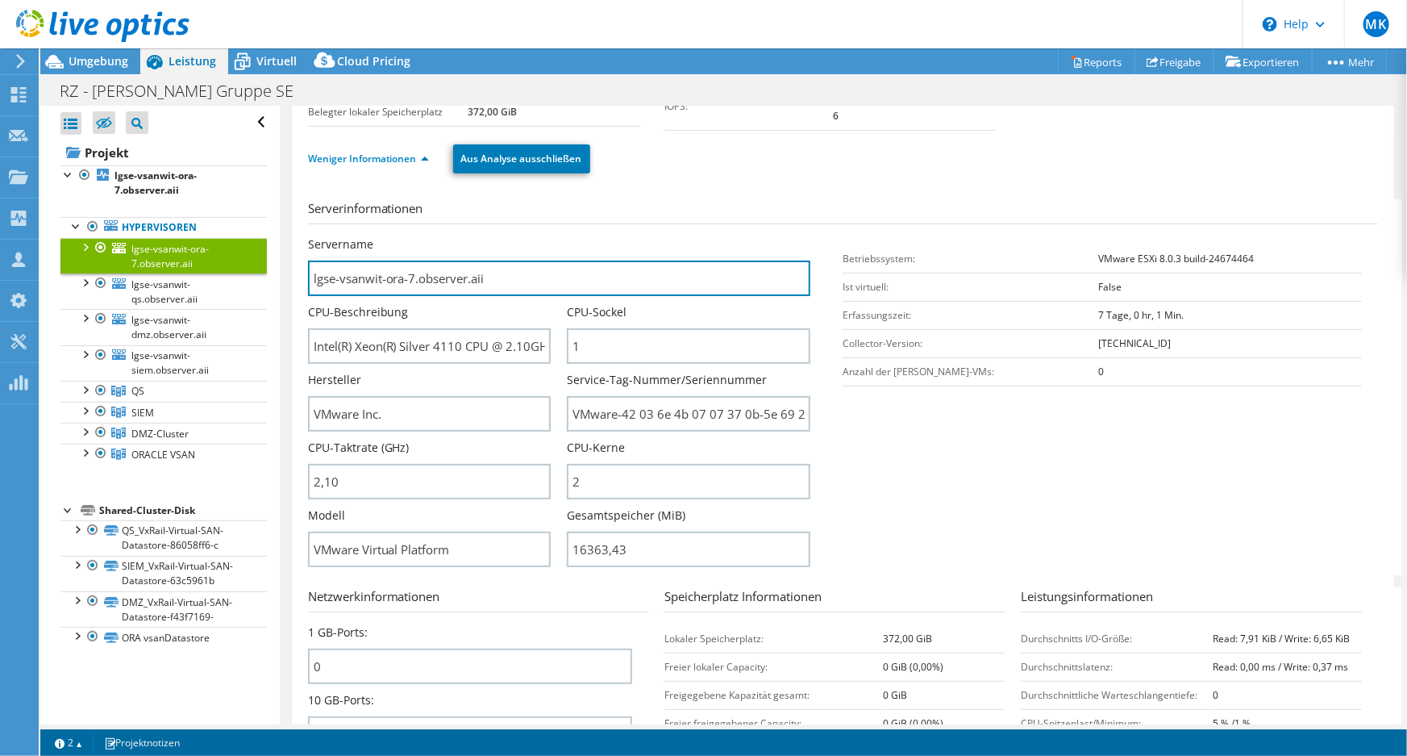
scroll to position [146, 0]
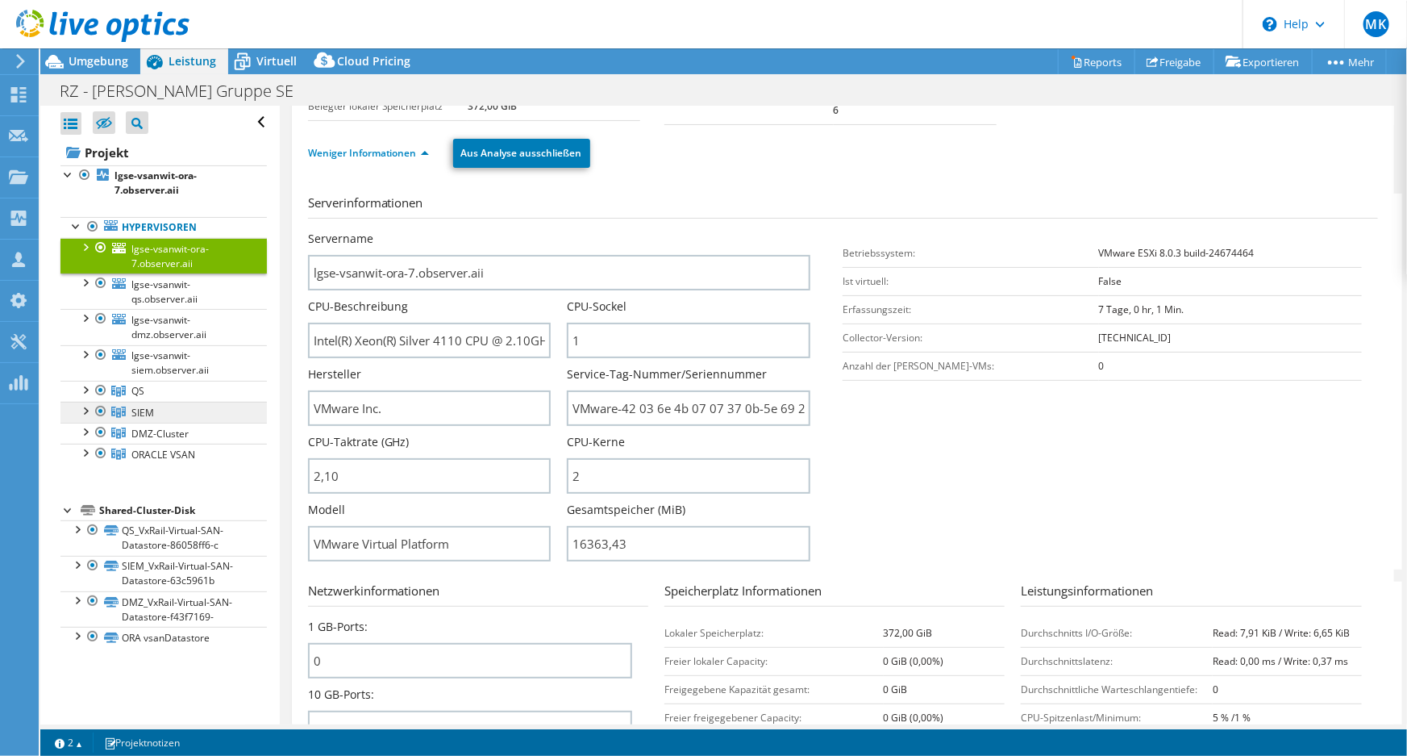
click at [140, 406] on span "SIEM" at bounding box center [142, 413] width 23 height 14
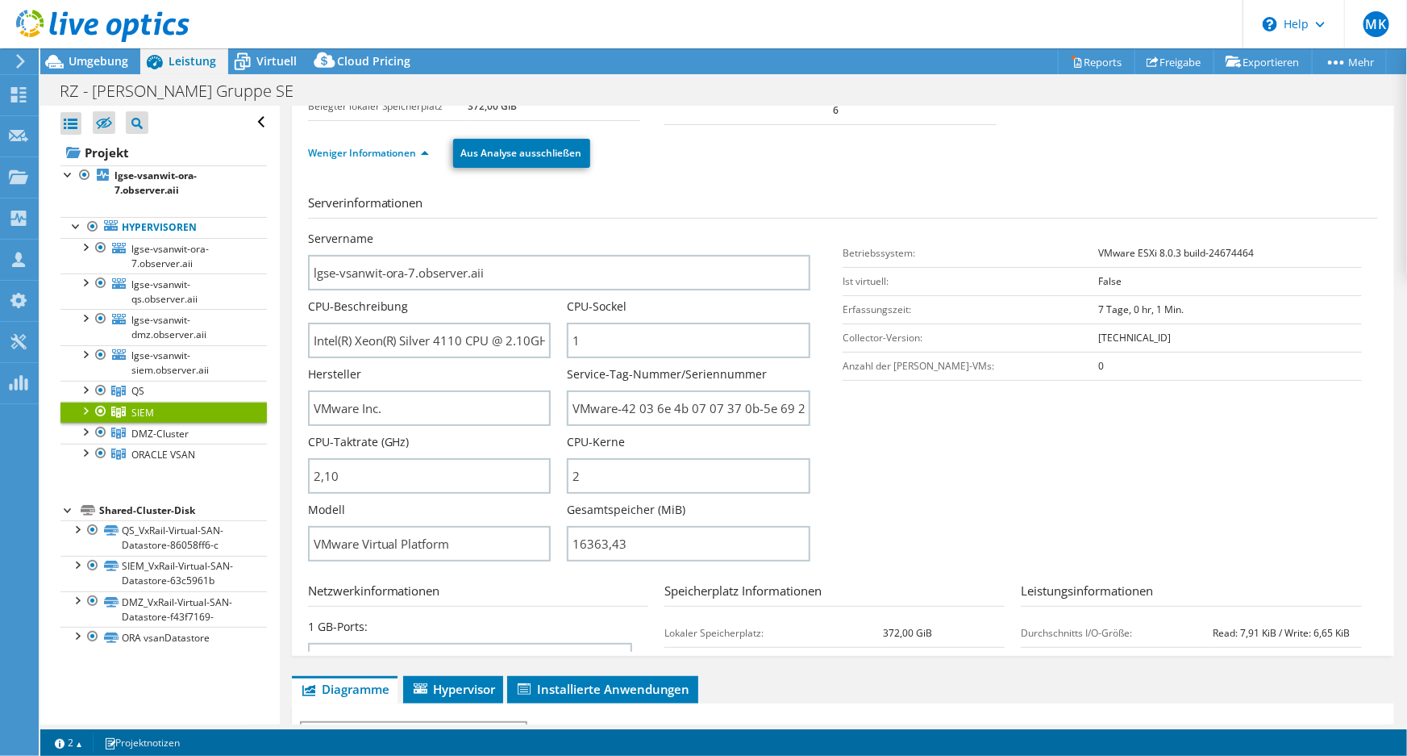
click at [140, 406] on span "SIEM" at bounding box center [142, 413] width 23 height 14
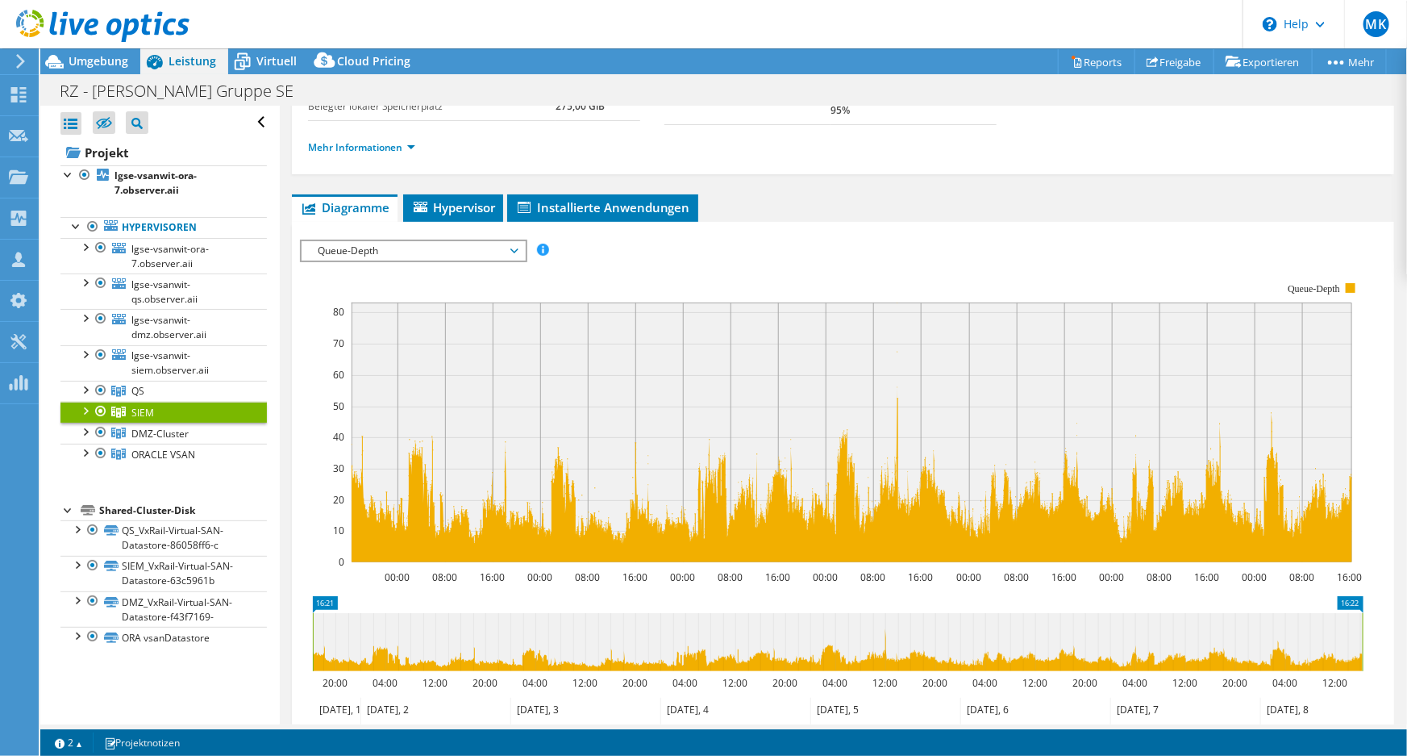
click at [88, 415] on div at bounding box center [85, 410] width 16 height 16
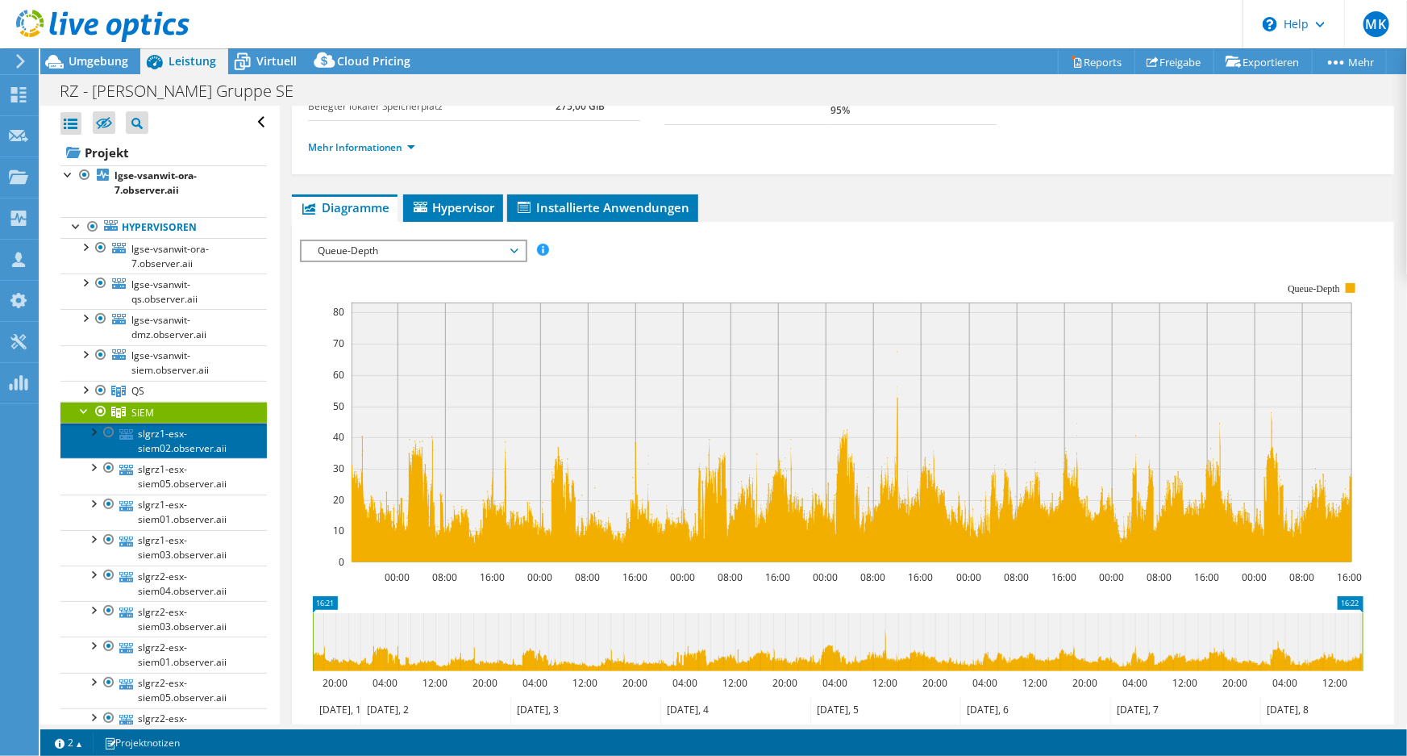
click at [156, 427] on link "slgrz1-esx-siem02.observer.aii" at bounding box center [163, 440] width 206 height 35
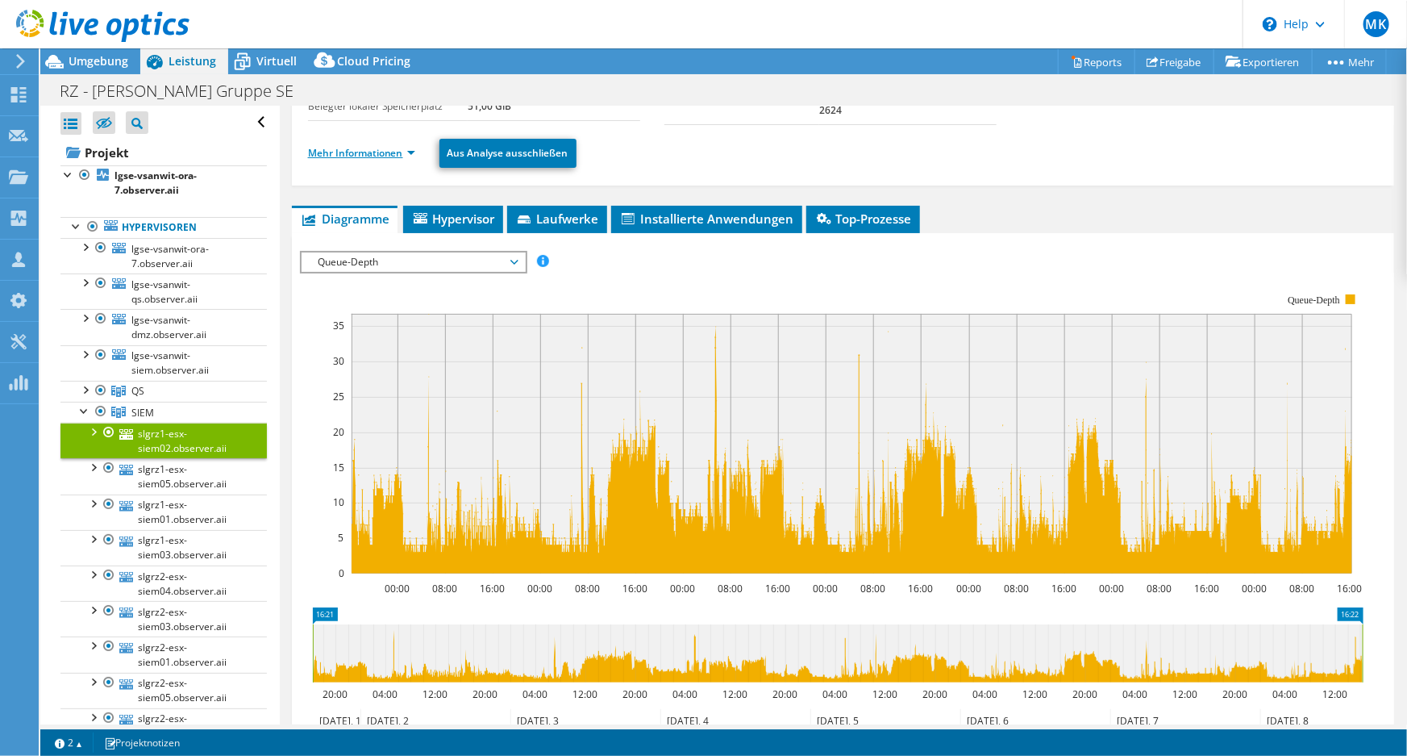
click at [393, 153] on link "Mehr Informationen" at bounding box center [361, 153] width 107 height 14
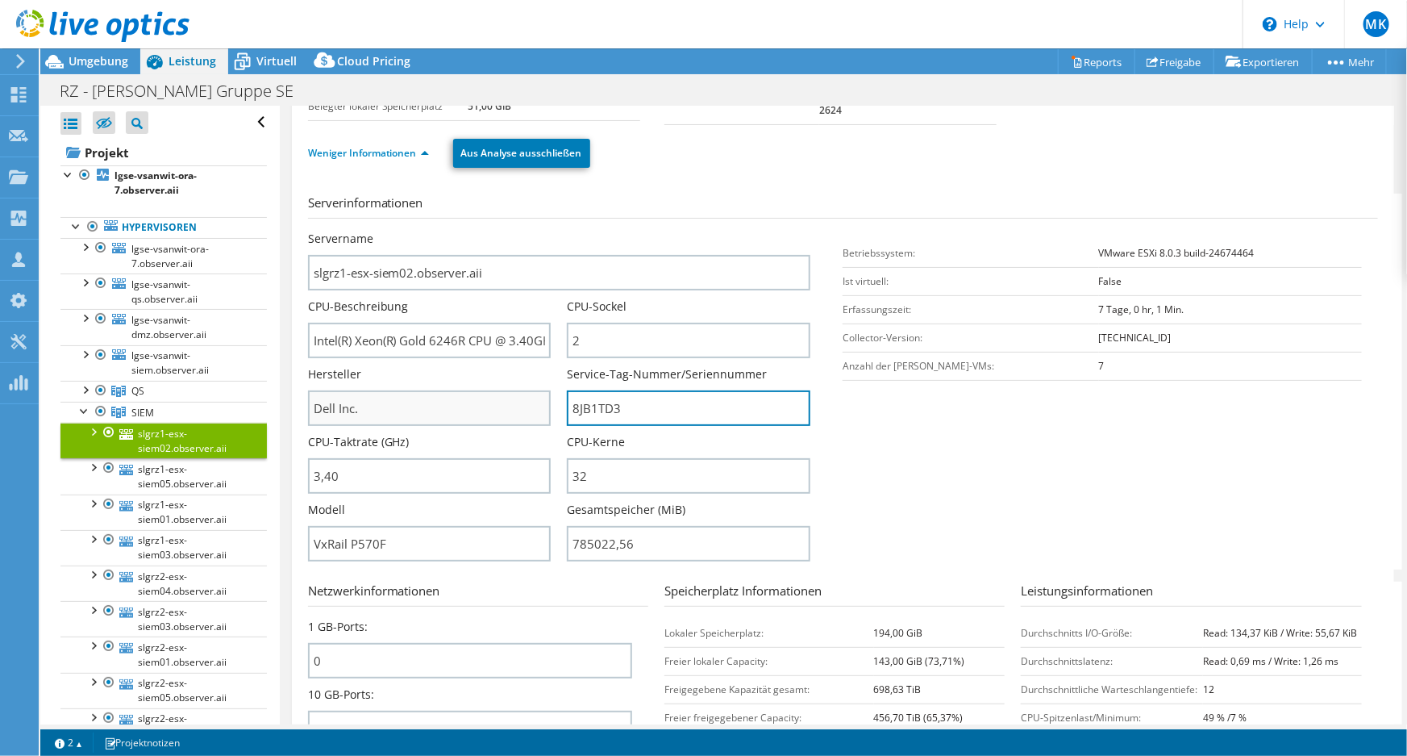
drag, startPoint x: 633, startPoint y: 406, endPoint x: 512, endPoint y: 402, distance: 121.0
click at [512, 231] on div "Servername slgrz1-esx-siem02.observer.aii CPU-Beschreibung Intel(R) Xeon(R) Gol…" at bounding box center [567, 231] width 519 height 0
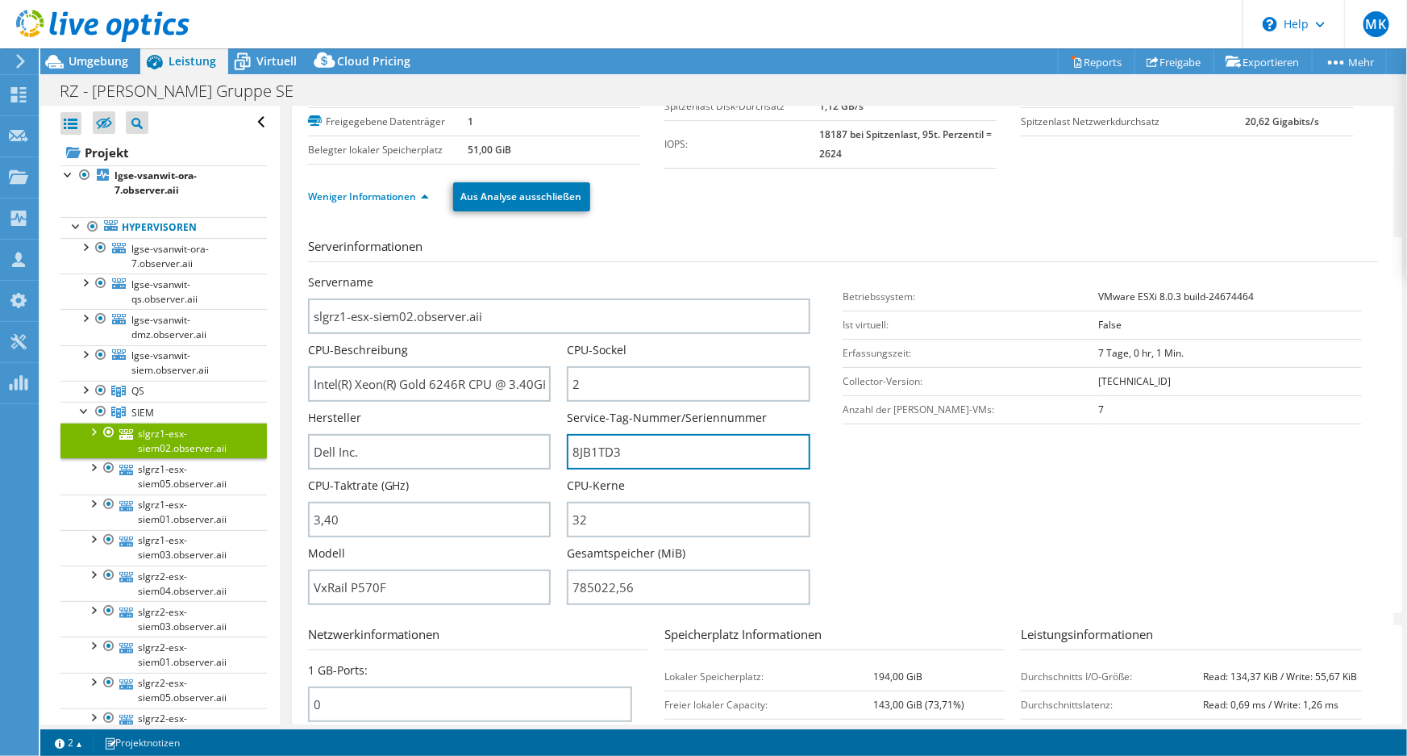
scroll to position [0, 0]
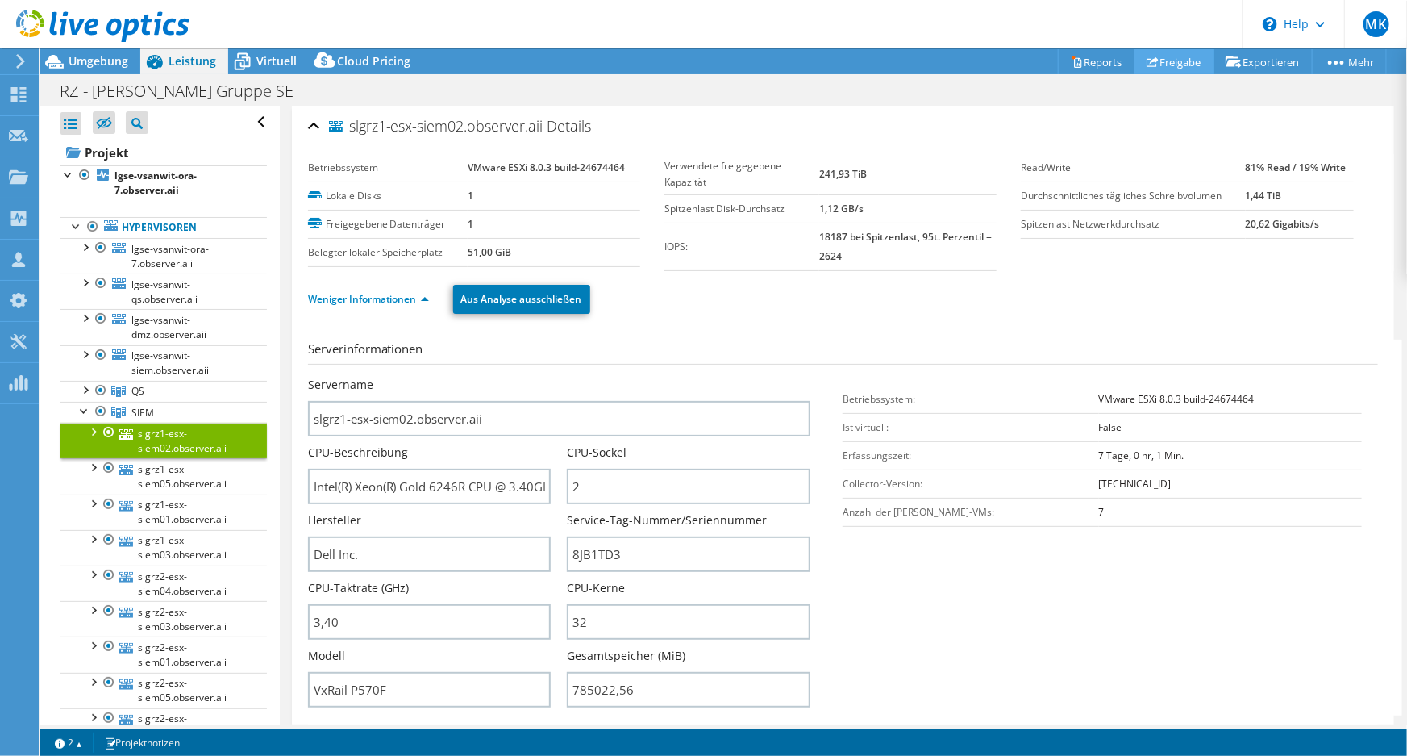
click at [1180, 64] on link "Freigabe" at bounding box center [1174, 61] width 80 height 25
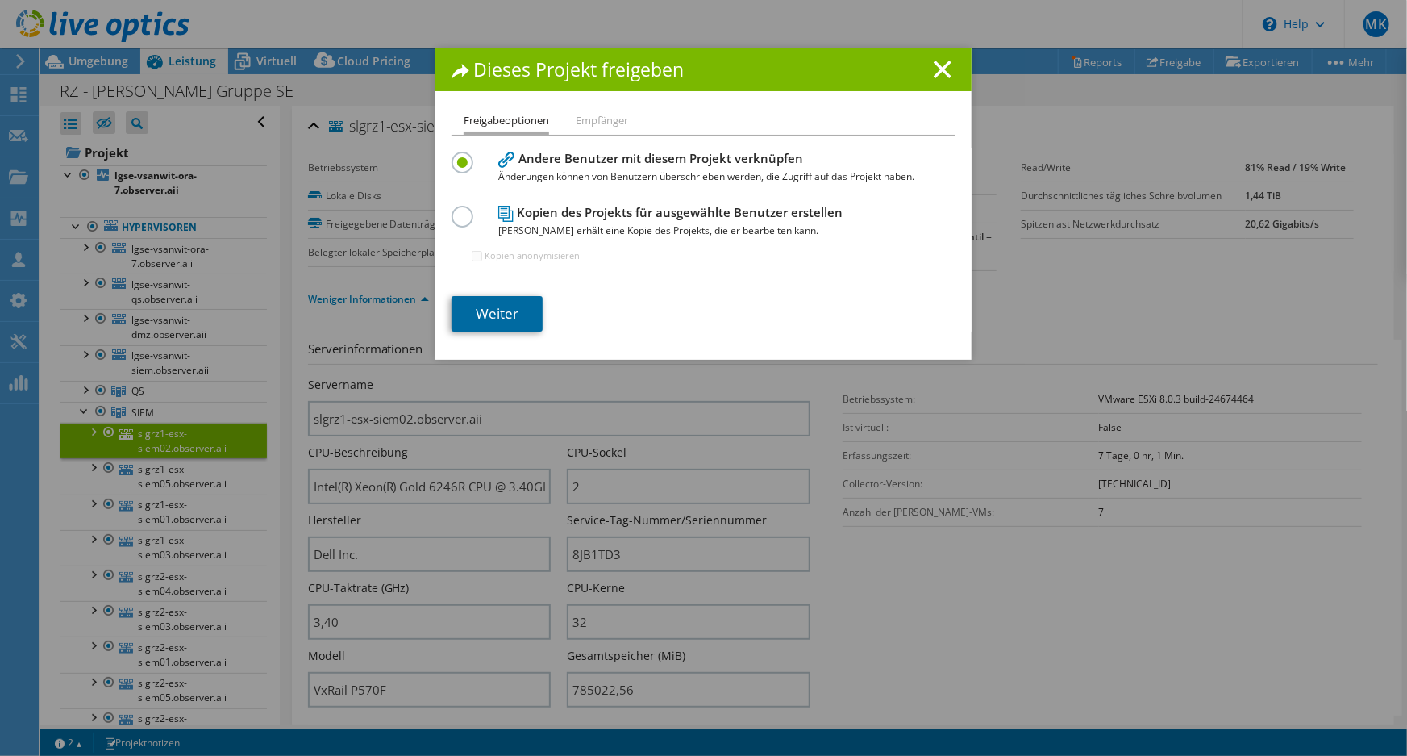
click at [516, 307] on link "Weiter" at bounding box center [497, 313] width 91 height 35
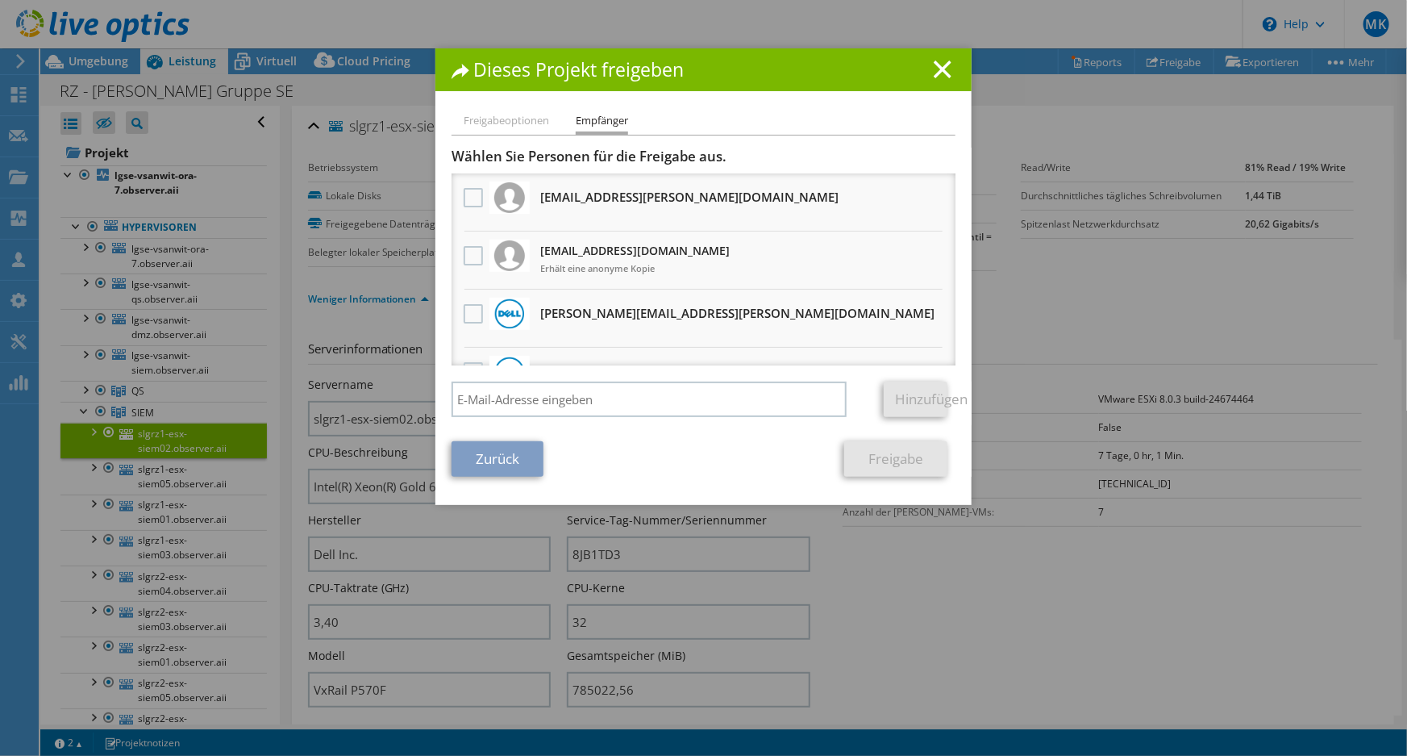
click at [490, 123] on li "Freigabeoptionen" at bounding box center [506, 121] width 85 height 20
click at [937, 73] on icon at bounding box center [943, 69] width 18 height 18
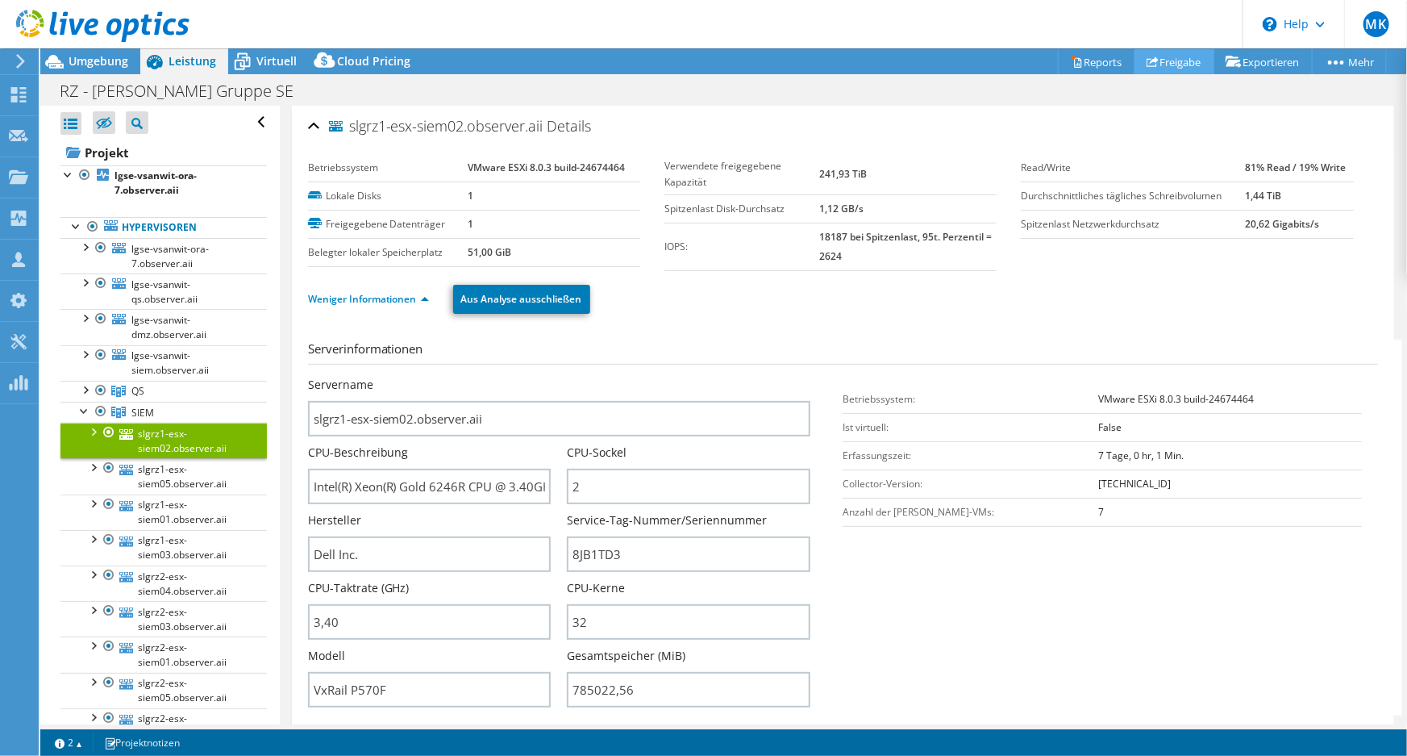
click at [1147, 65] on icon at bounding box center [1153, 62] width 12 height 12
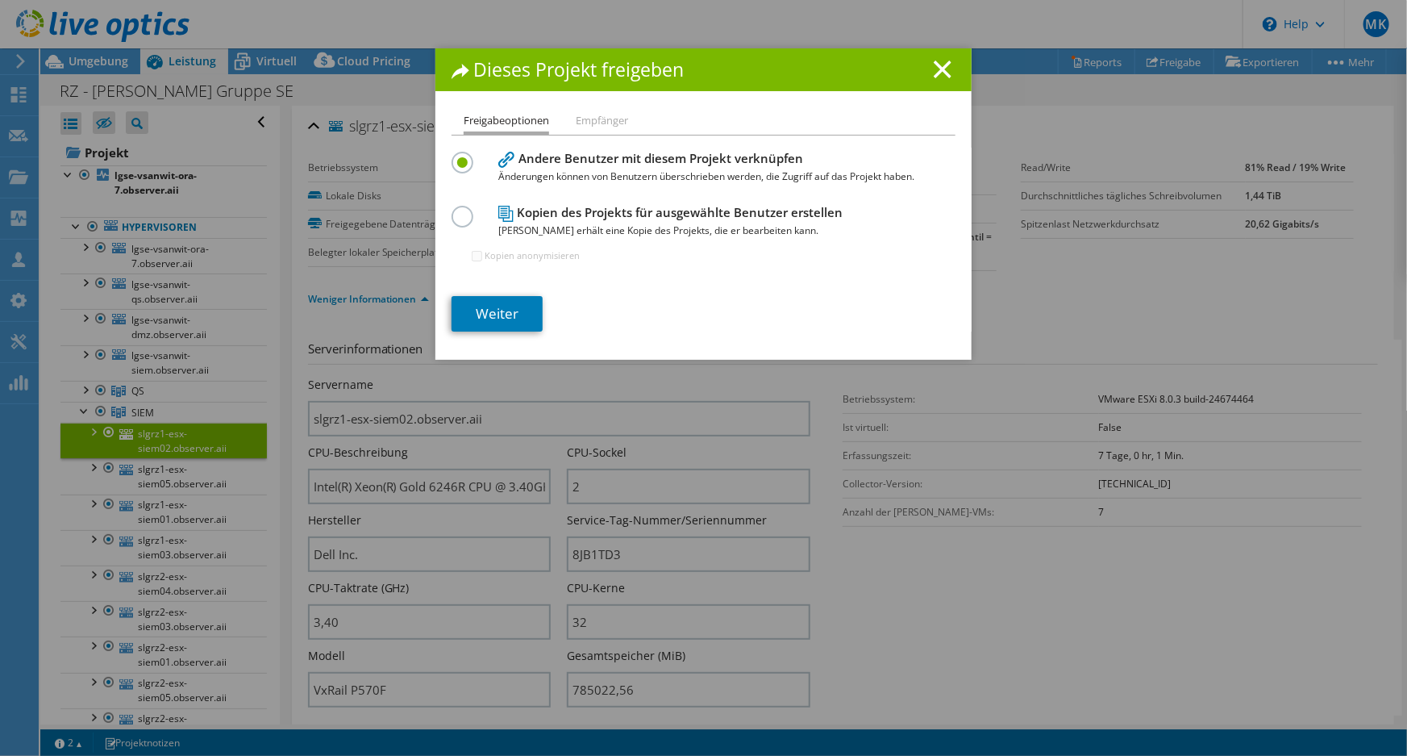
click at [453, 210] on label at bounding box center [466, 208] width 28 height 4
click at [0, 0] on input "radio" at bounding box center [0, 0] width 0 height 0
click at [472, 256] on input "Kopien anonymisieren" at bounding box center [477, 256] width 10 height 10
click at [464, 156] on label at bounding box center [466, 154] width 28 height 4
click at [0, 0] on input "radio" at bounding box center [0, 0] width 0 height 0
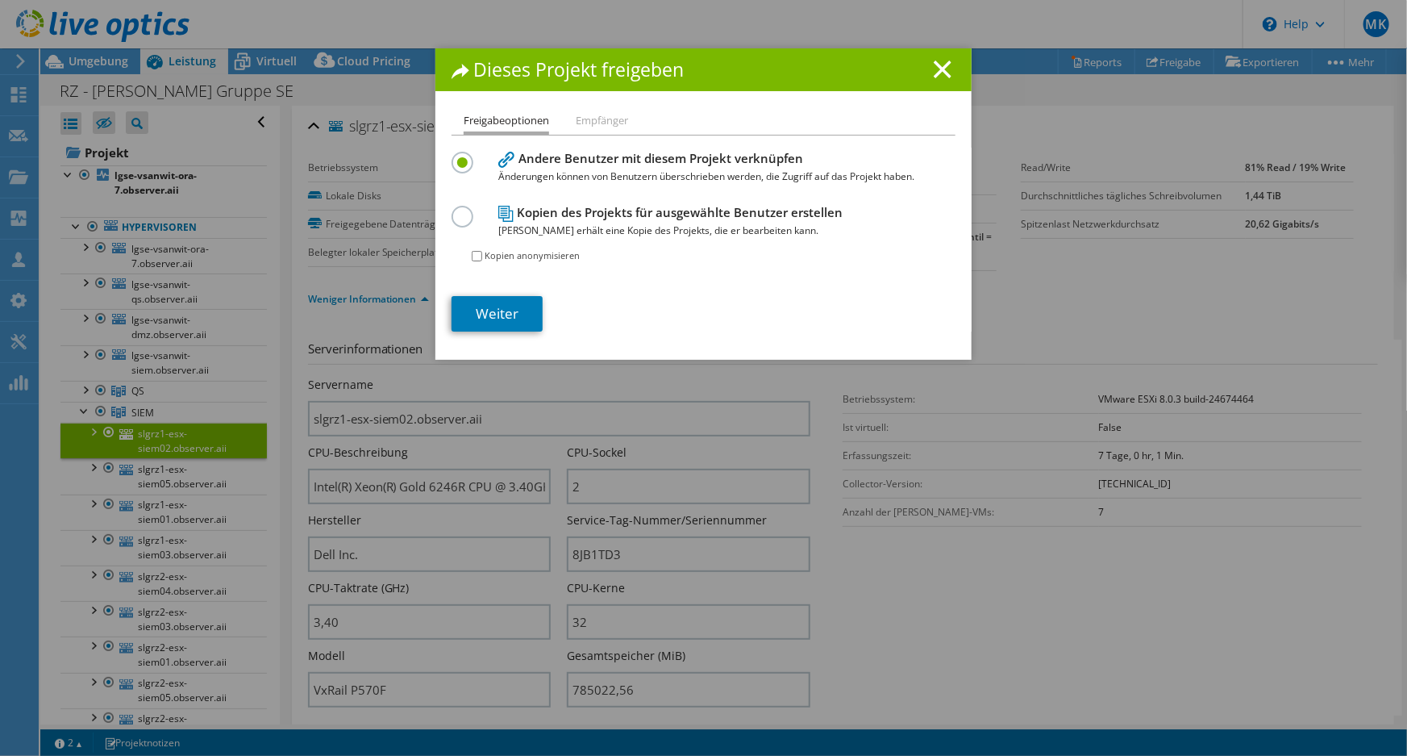
checkbox input "false"
click at [940, 72] on line at bounding box center [943, 69] width 16 height 16
